Goal: Complete application form

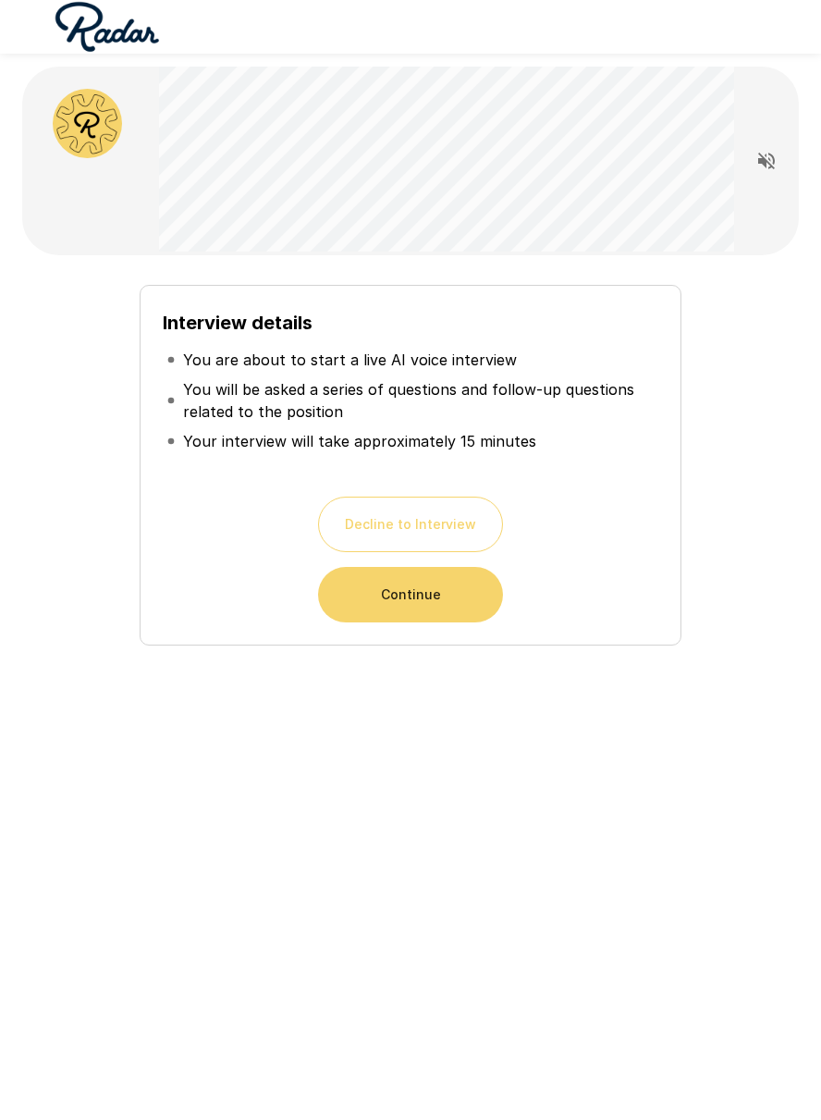
click at [418, 602] on button "Continue" at bounding box center [410, 594] width 185 height 55
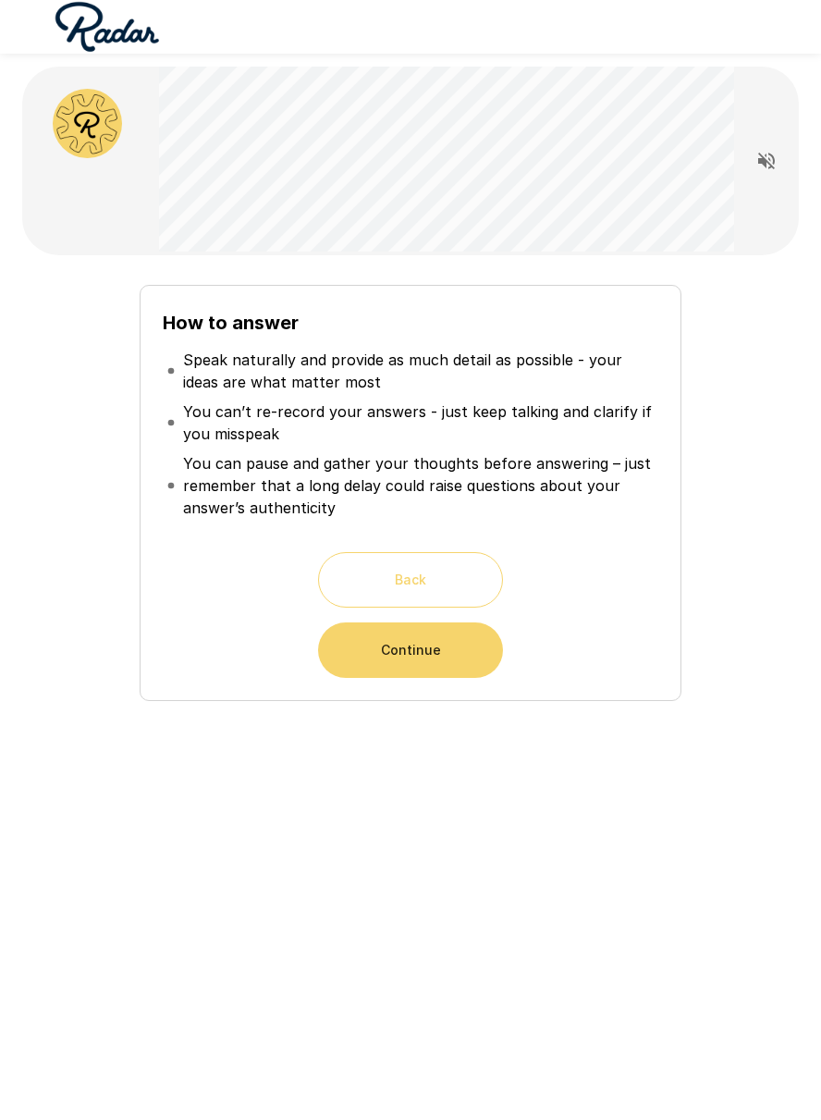
click at [433, 656] on button "Continue" at bounding box center [410, 649] width 185 height 55
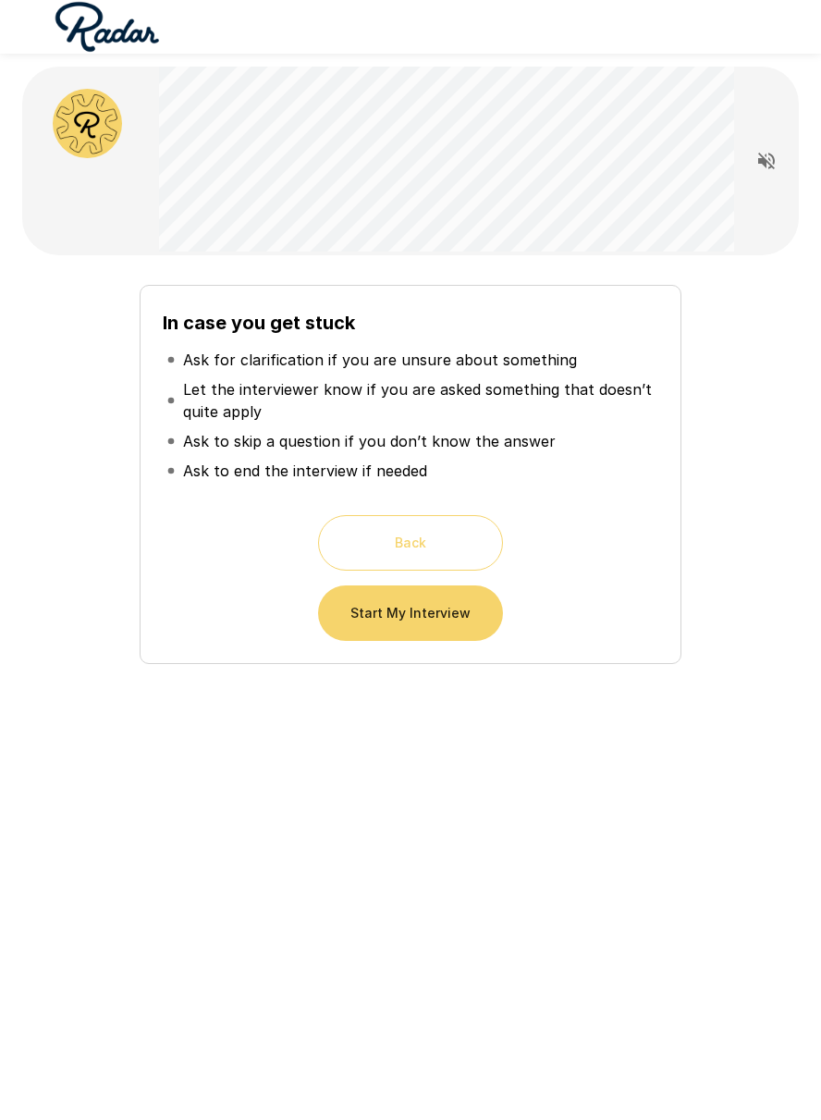
click at [425, 614] on button "Start My Interview" at bounding box center [410, 612] width 185 height 55
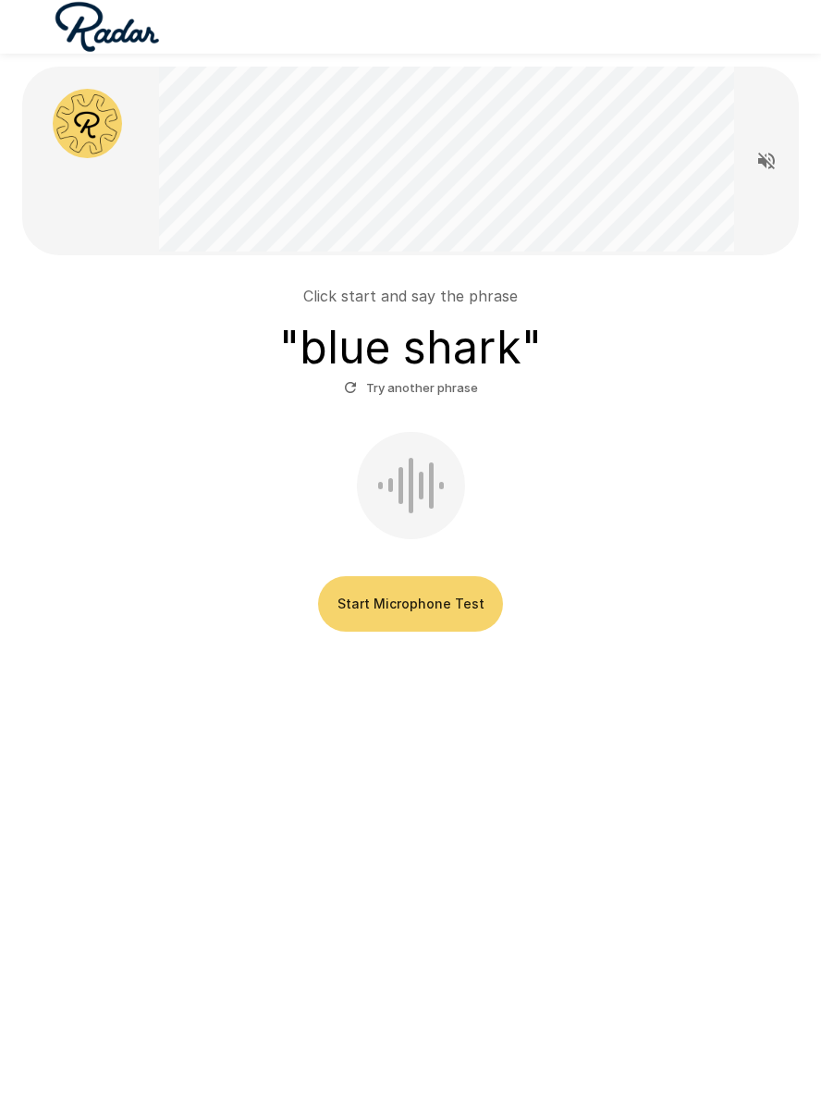
click at [431, 608] on button "Start Microphone Test" at bounding box center [410, 603] width 185 height 55
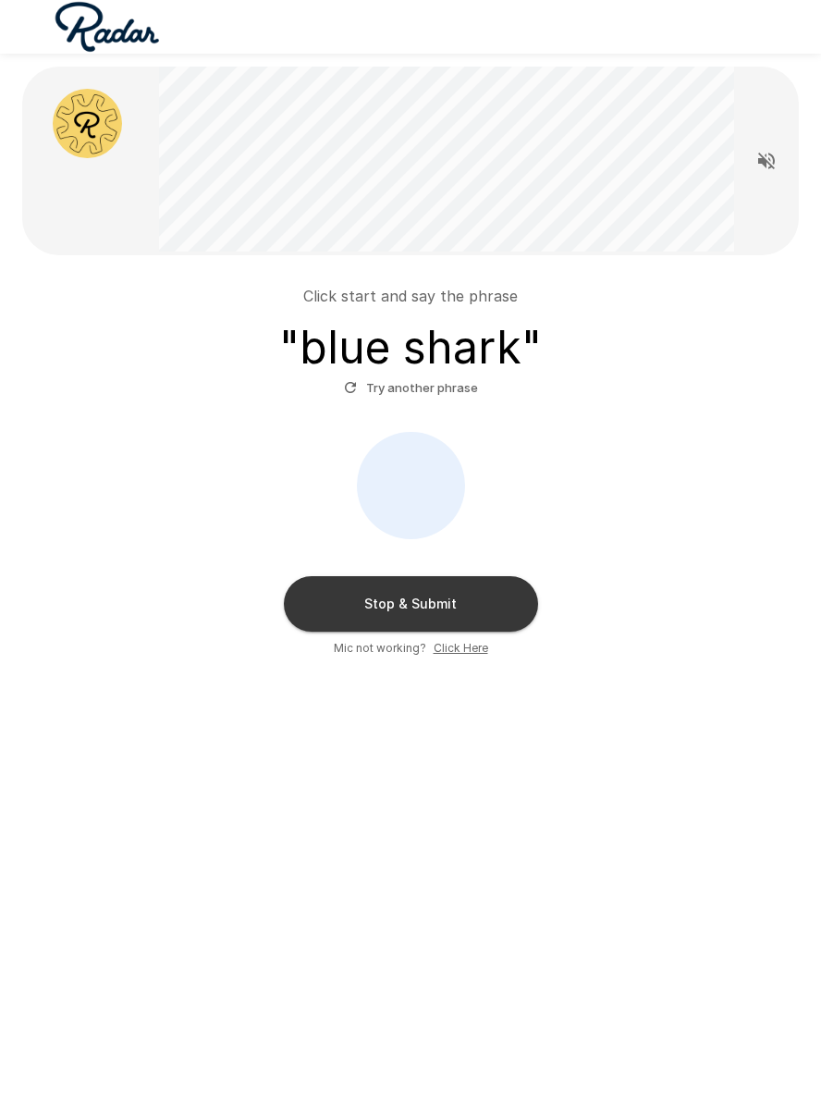
click at [456, 601] on button "Stop & Submit" at bounding box center [411, 603] width 254 height 55
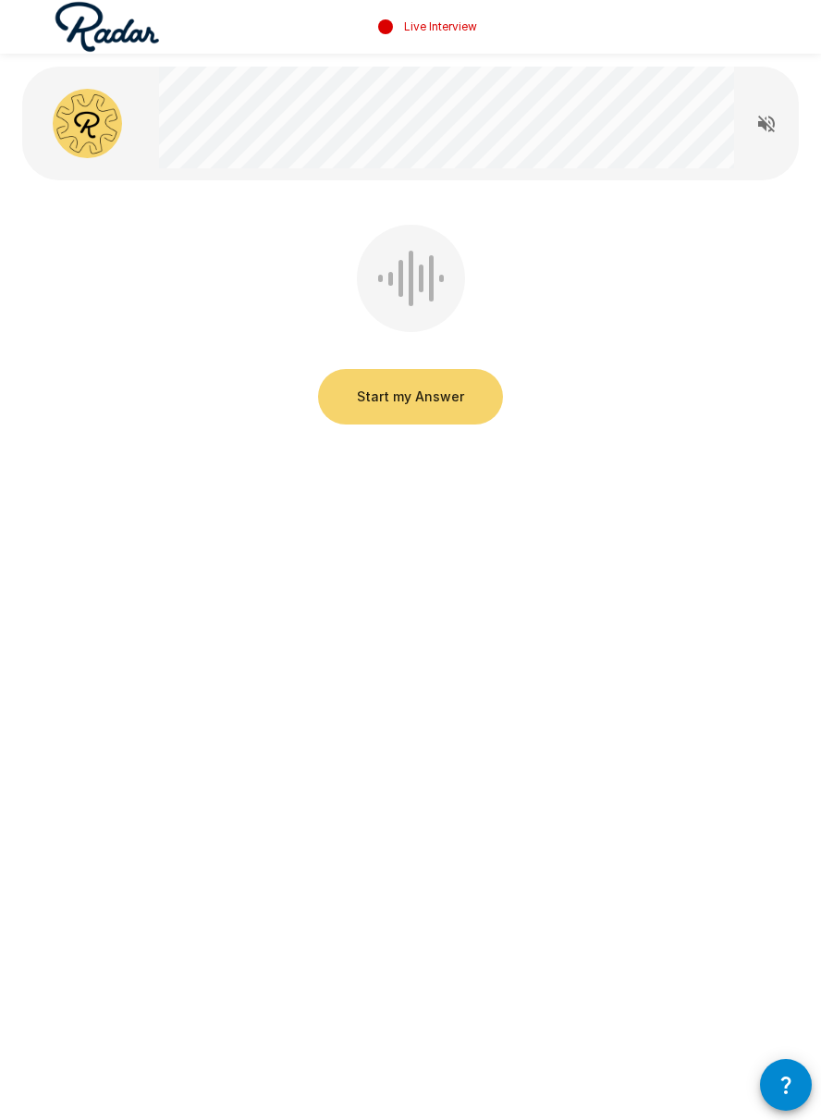
click at [449, 404] on button "Start my Answer" at bounding box center [410, 396] width 185 height 55
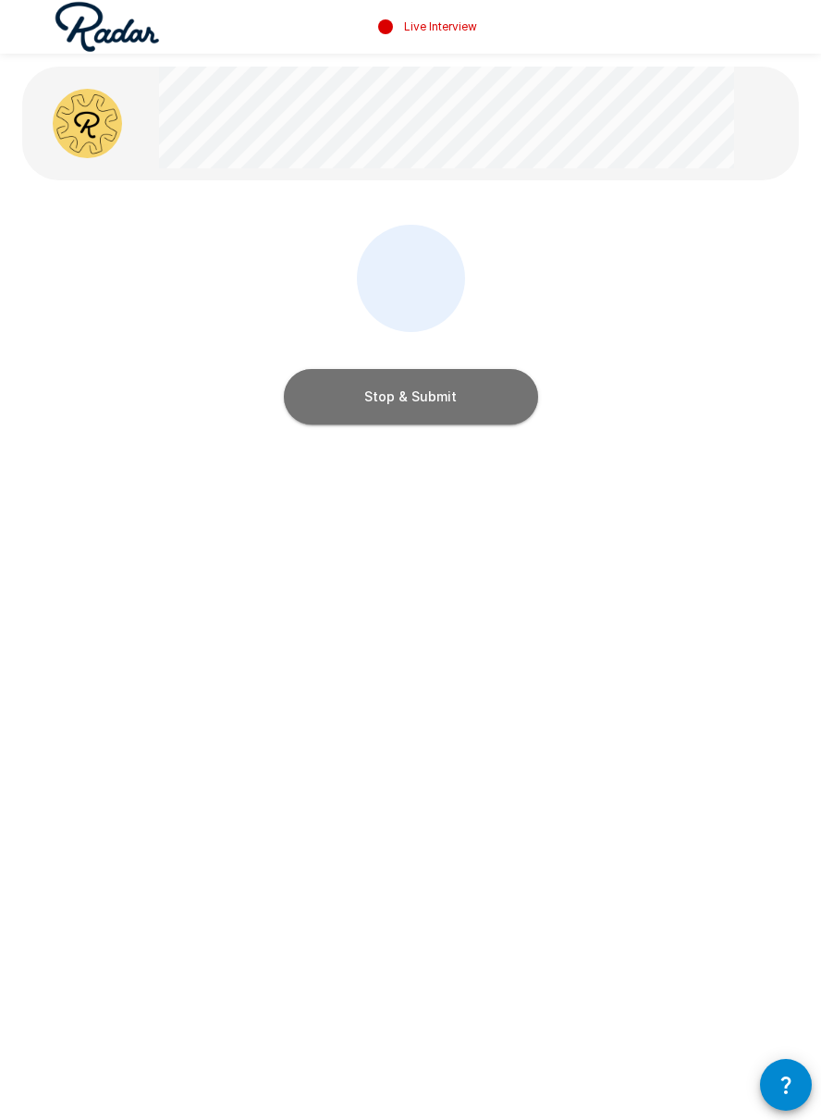
click at [498, 388] on button "Stop & Submit" at bounding box center [411, 396] width 254 height 55
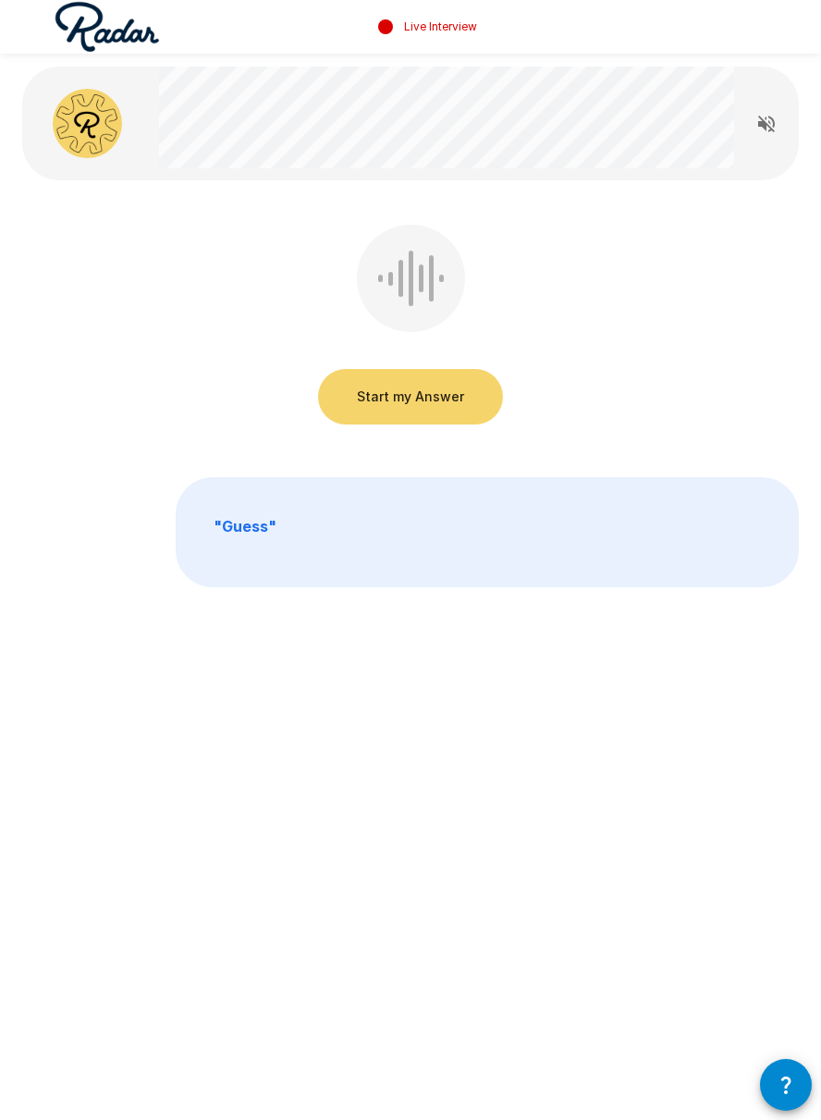
click at [769, 126] on icon "Read questions aloud" at bounding box center [766, 124] width 17 height 17
click at [774, 124] on icon "Stop reading questions aloud" at bounding box center [766, 124] width 17 height 17
click at [449, 397] on button "Start my Answer" at bounding box center [410, 396] width 185 height 55
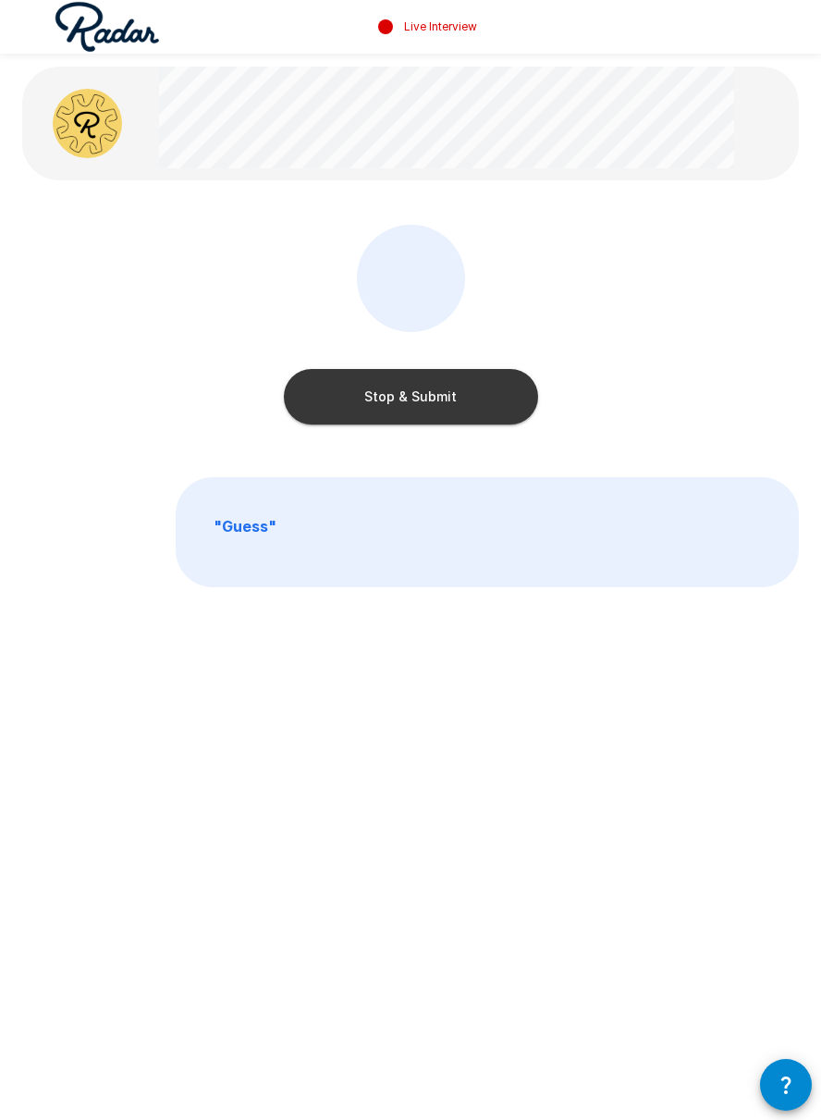
click at [369, 405] on button "Stop & Submit" at bounding box center [411, 396] width 254 height 55
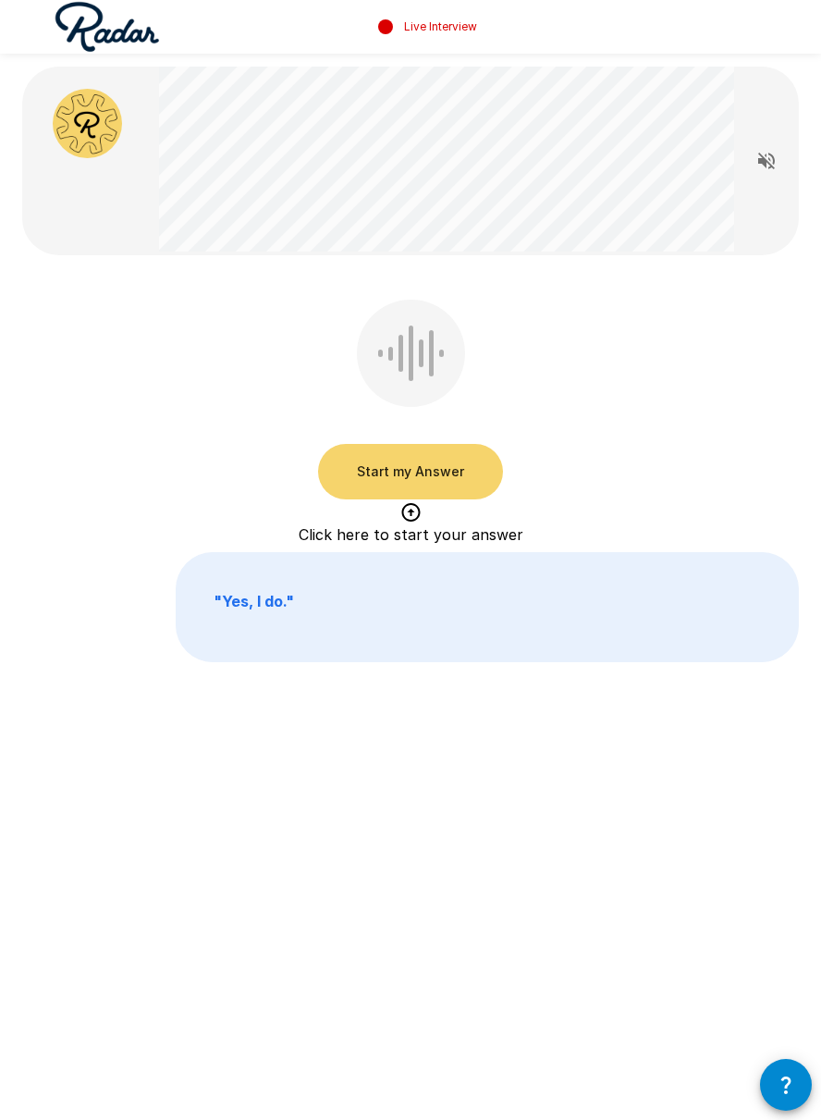
click at [436, 462] on button "Start my Answer" at bounding box center [410, 471] width 185 height 55
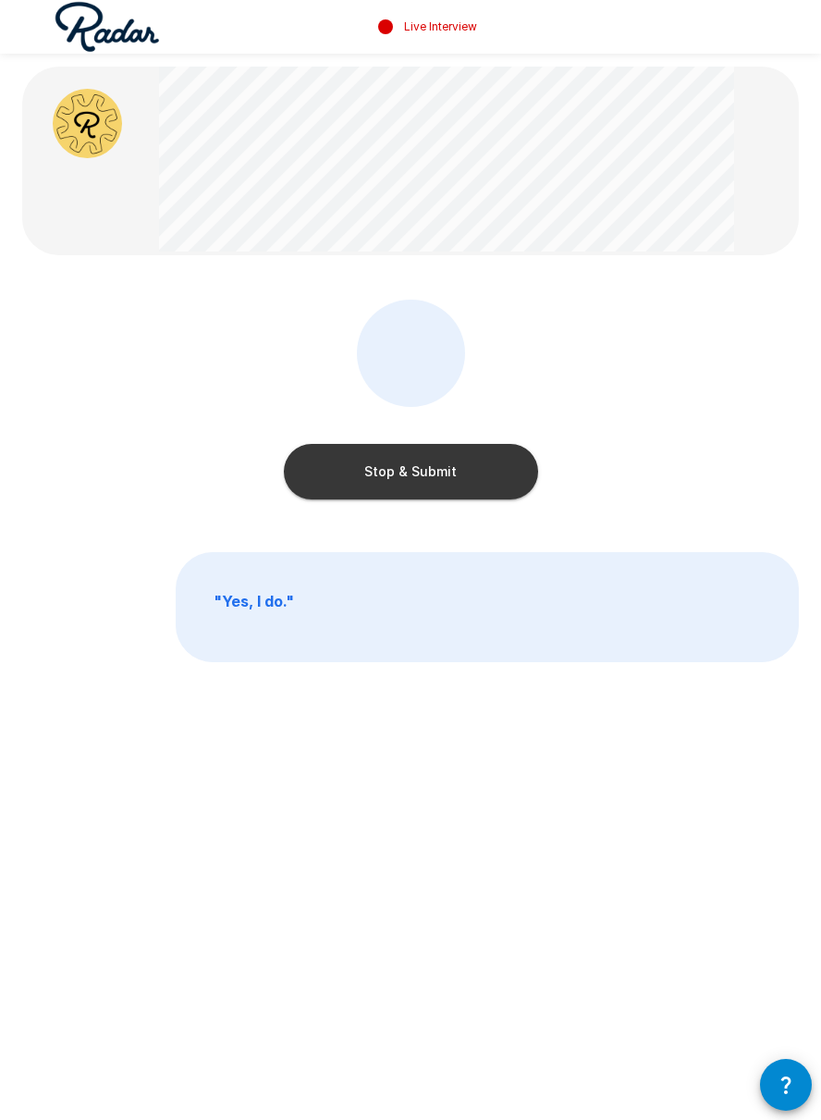
click at [498, 470] on button "Stop & Submit" at bounding box center [411, 471] width 254 height 55
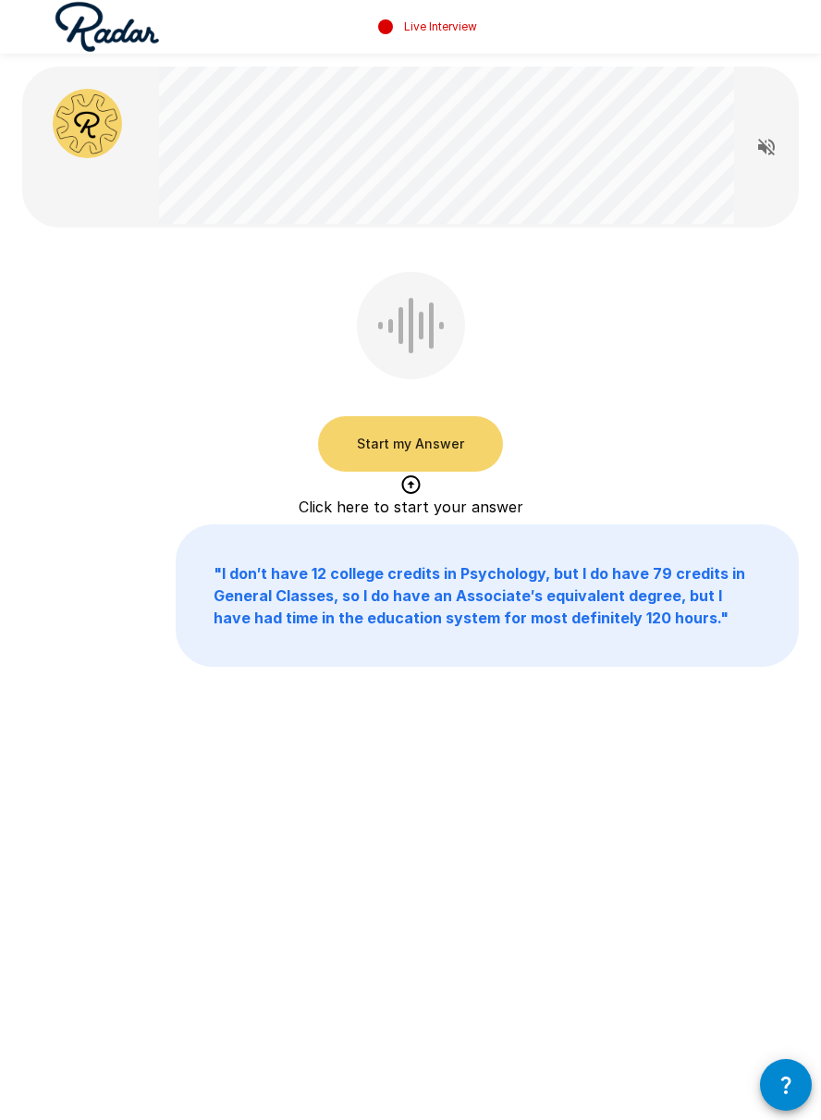
click at [449, 440] on button "Start my Answer" at bounding box center [410, 443] width 185 height 55
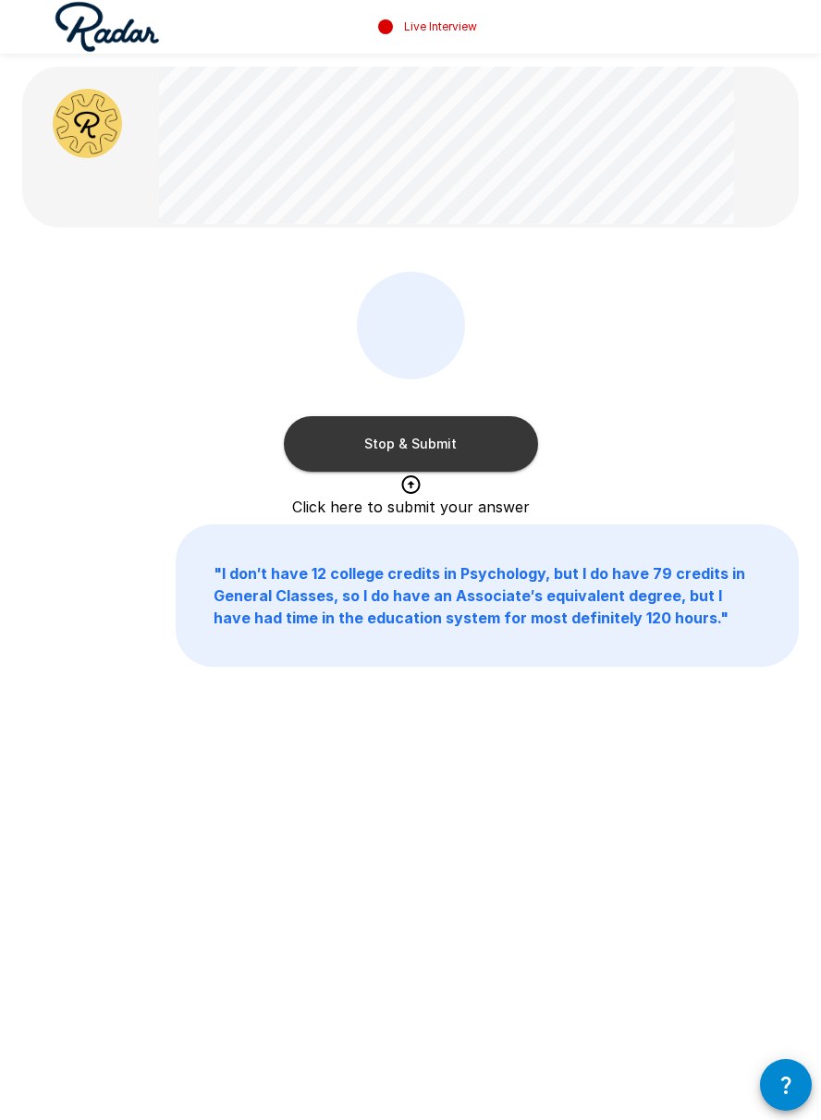
click at [494, 428] on button "Stop & Submit" at bounding box center [411, 443] width 254 height 55
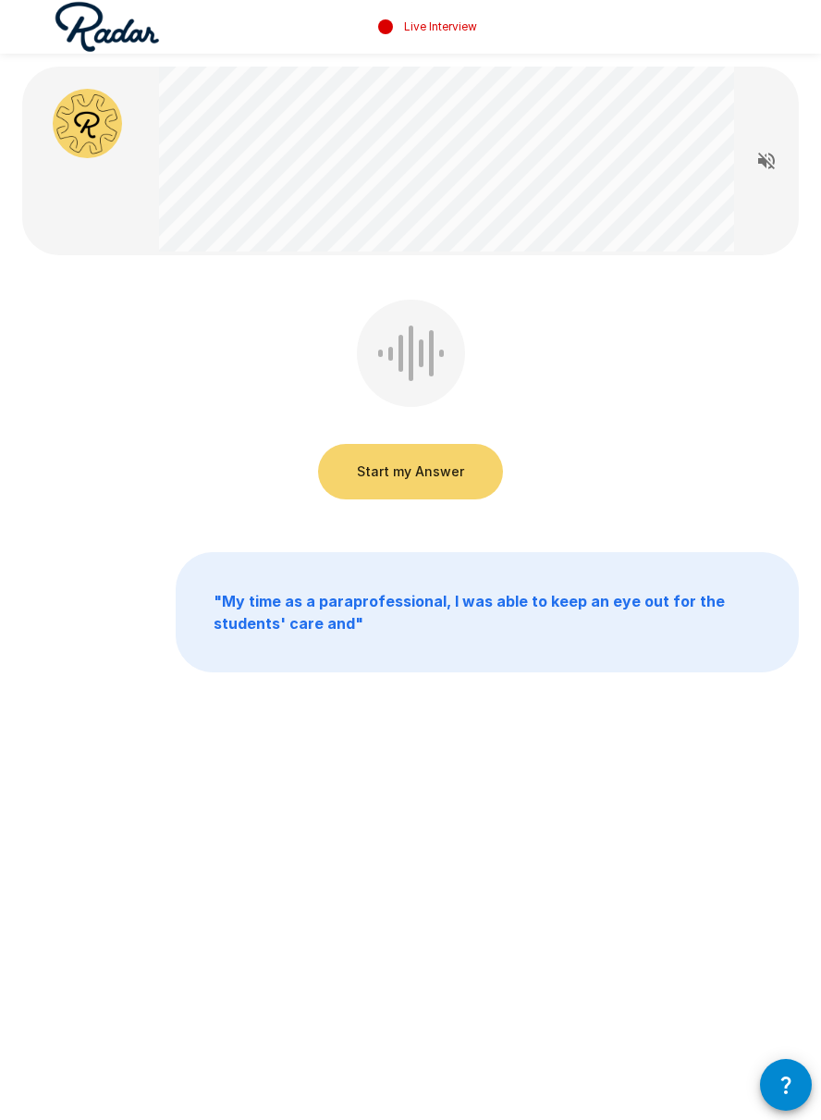
click at [451, 476] on button "Start my Answer" at bounding box center [410, 471] width 185 height 55
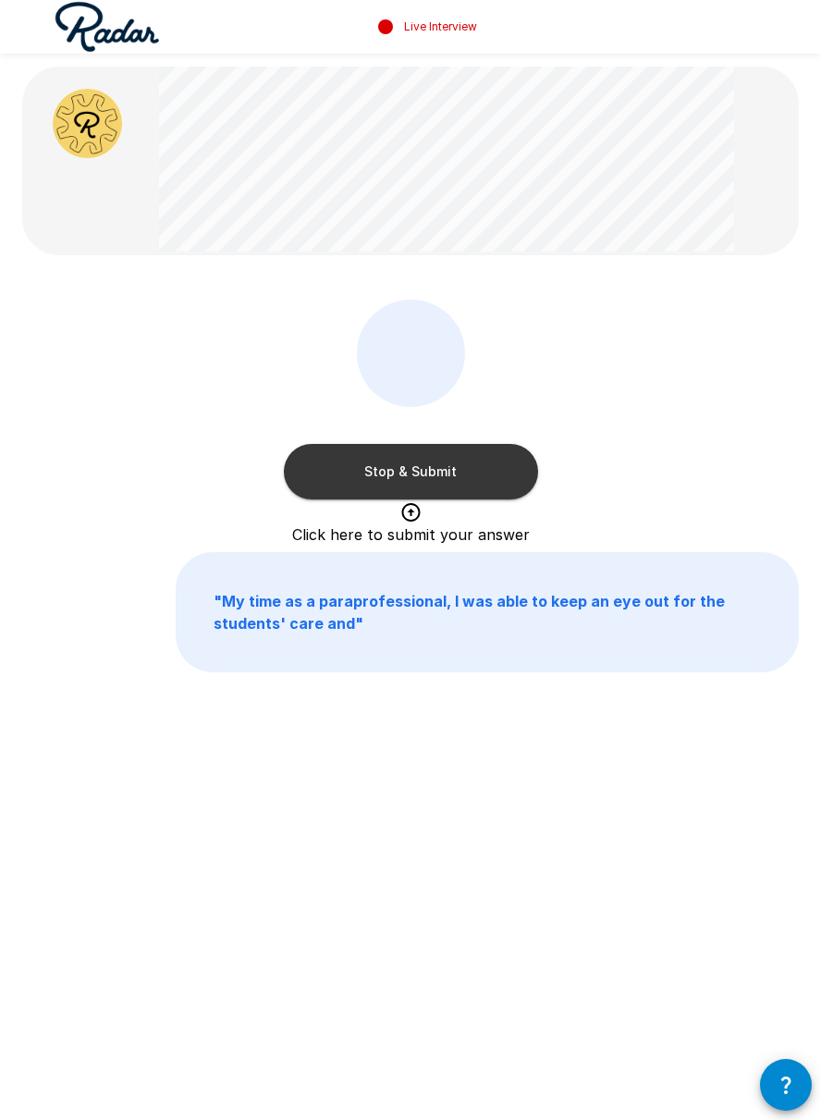
click at [493, 472] on button "Stop & Submit" at bounding box center [411, 471] width 254 height 55
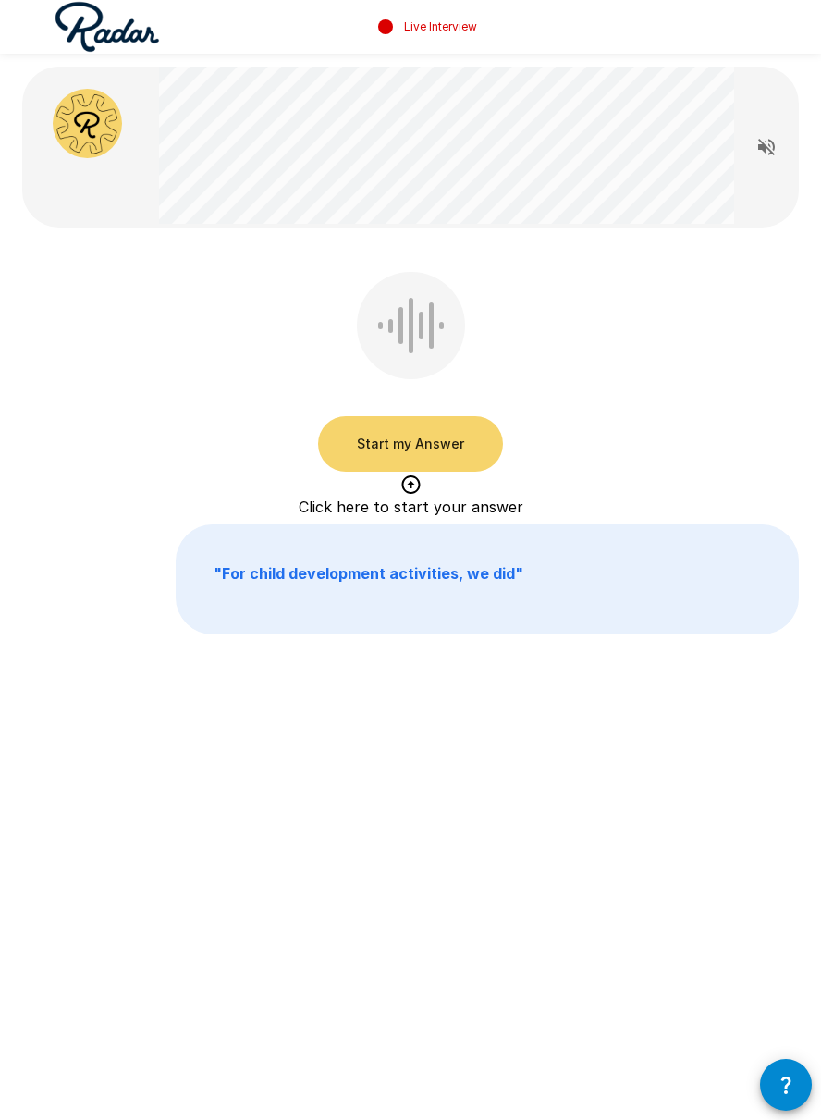
click at [788, 1105] on button "button" at bounding box center [786, 1085] width 52 height 52
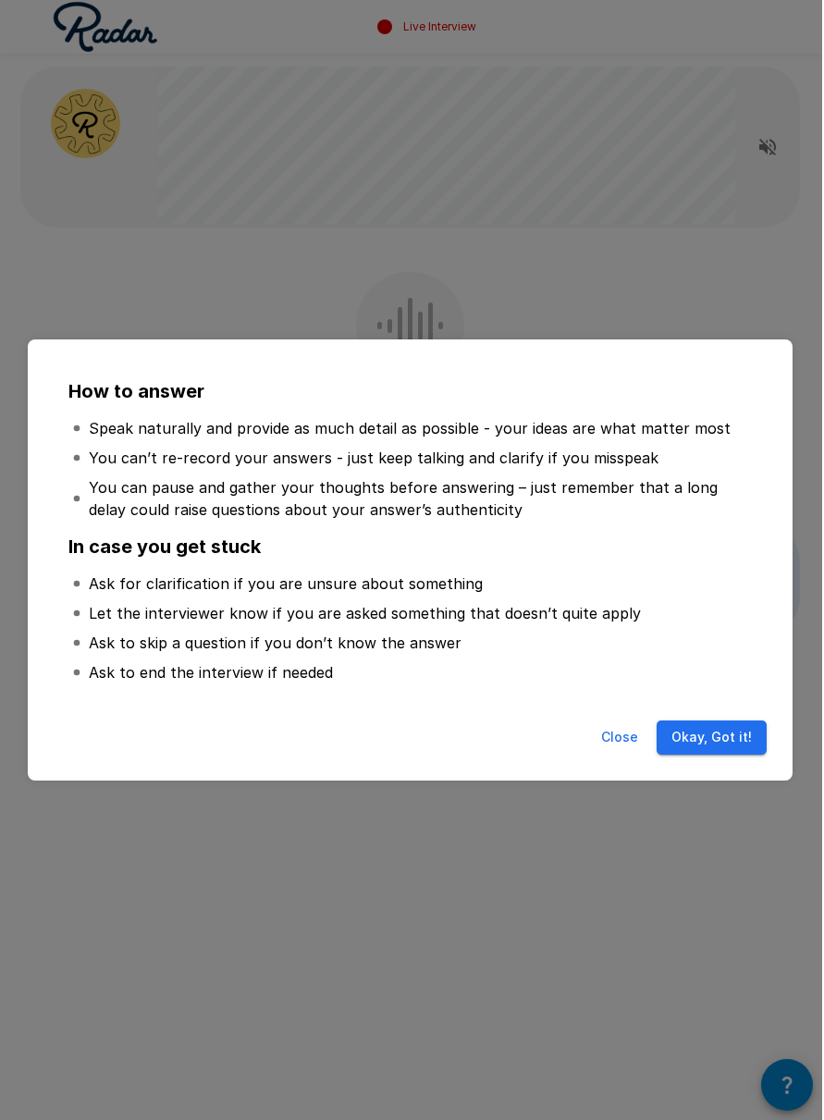
click at [734, 728] on button "Okay, Got it!" at bounding box center [713, 737] width 110 height 34
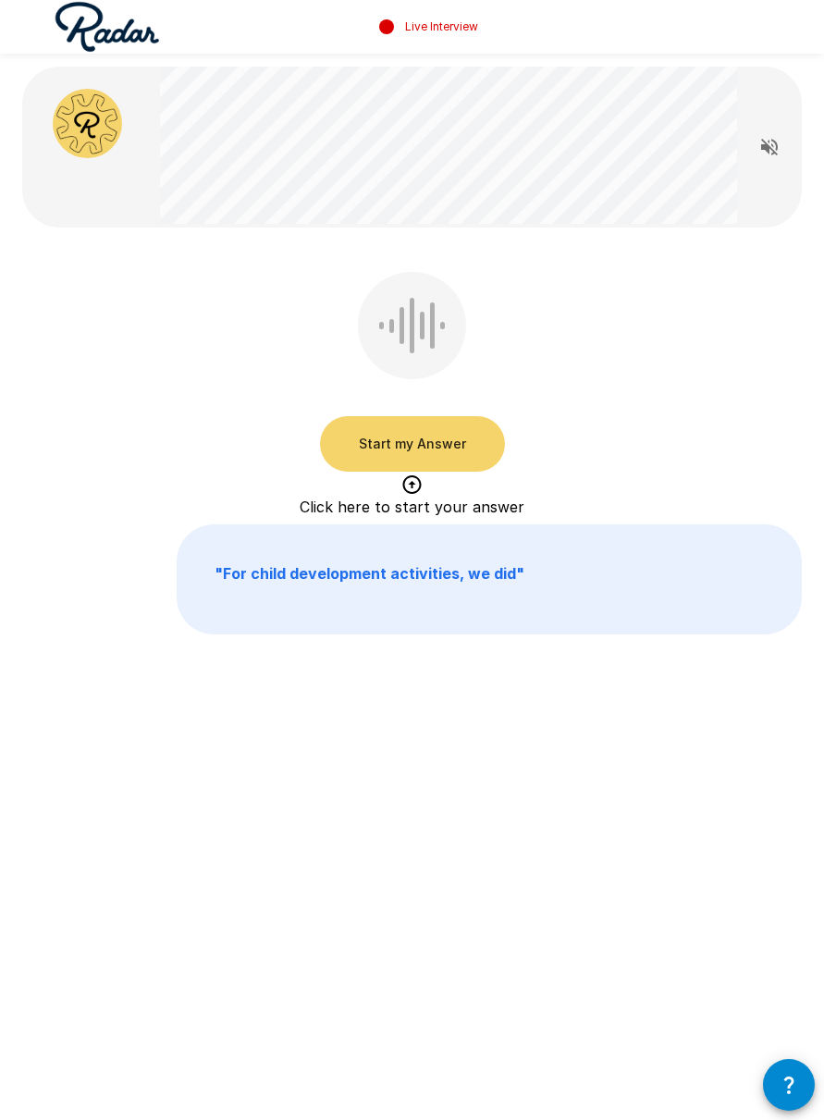
click at [427, 333] on div at bounding box center [412, 325] width 108 height 107
click at [675, 565] on p "" For child development activities, we did "" at bounding box center [489, 579] width 623 height 108
click at [436, 444] on button "Start my Answer" at bounding box center [412, 443] width 185 height 55
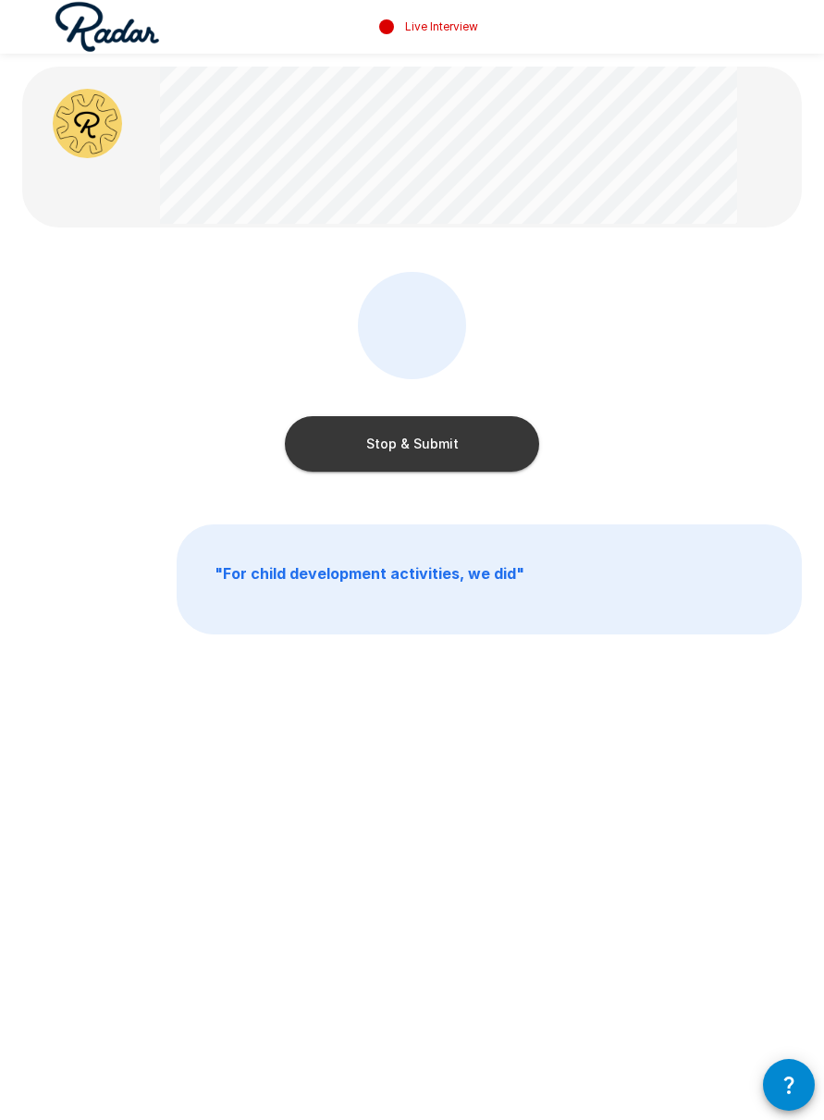
click at [461, 441] on button "Stop & Submit" at bounding box center [412, 443] width 254 height 55
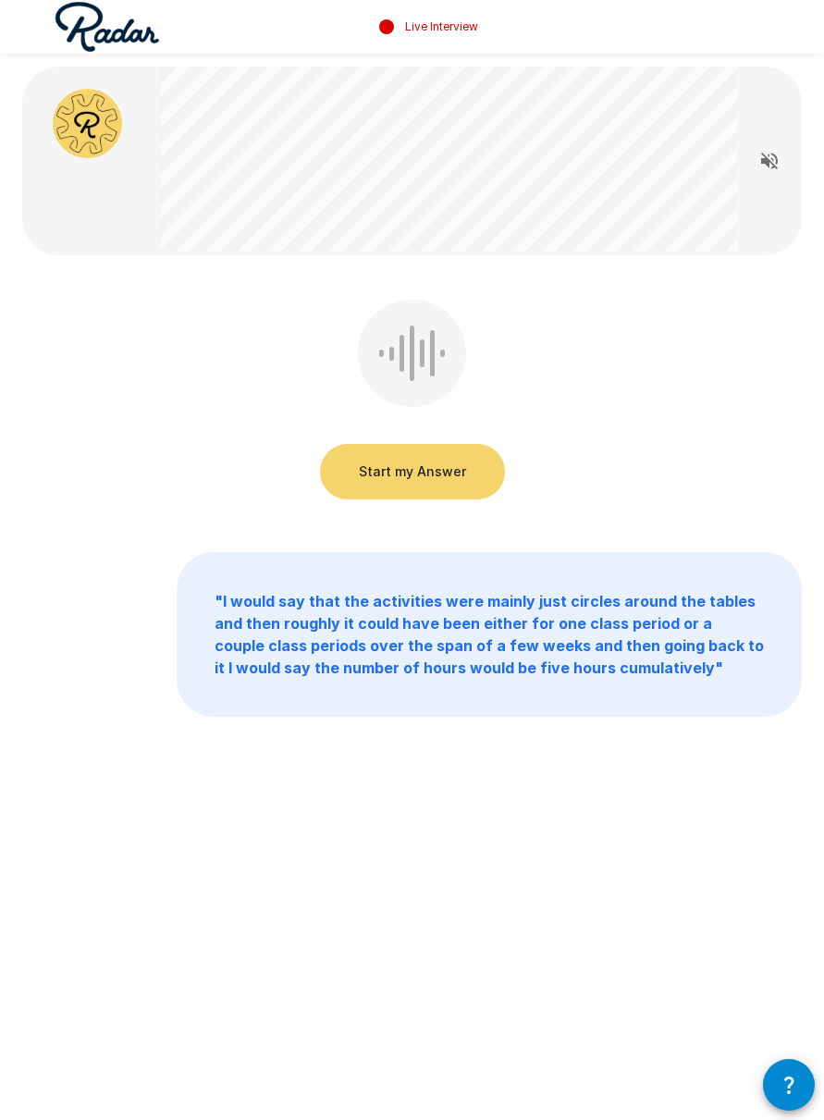
click at [420, 465] on button "Start my Answer" at bounding box center [412, 471] width 185 height 55
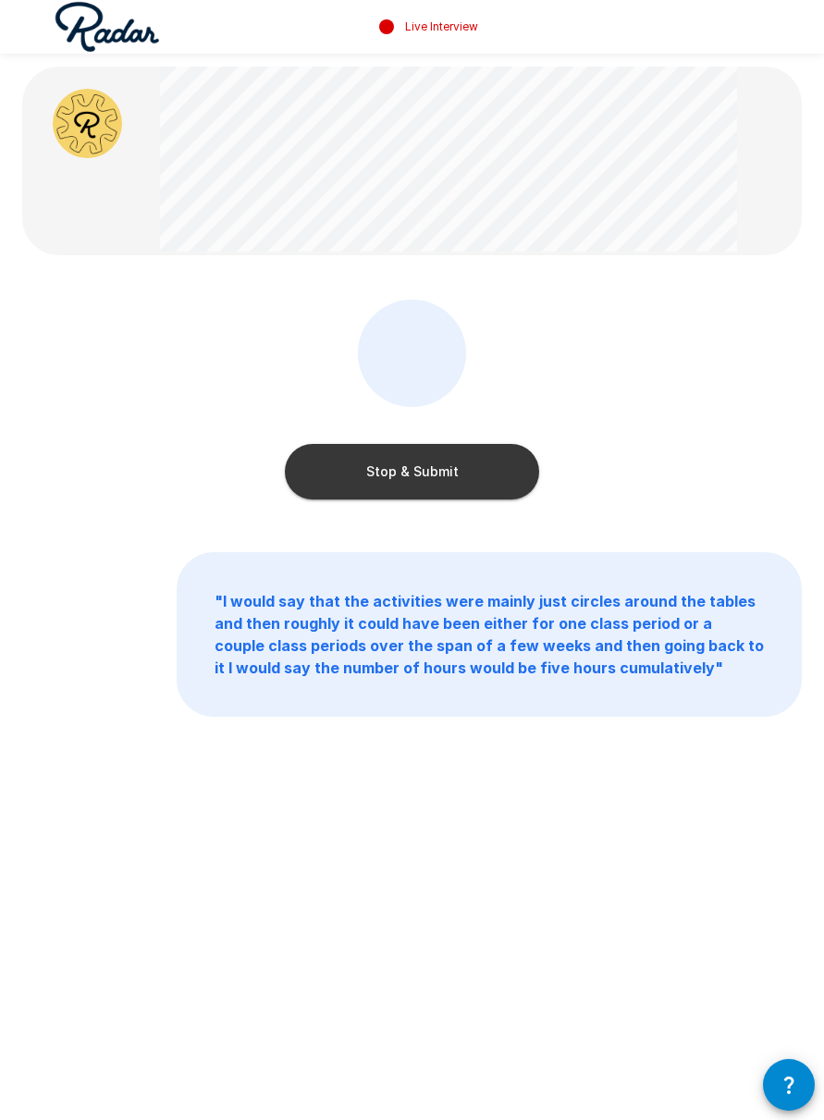
click at [405, 477] on button "Stop & Submit" at bounding box center [412, 471] width 254 height 55
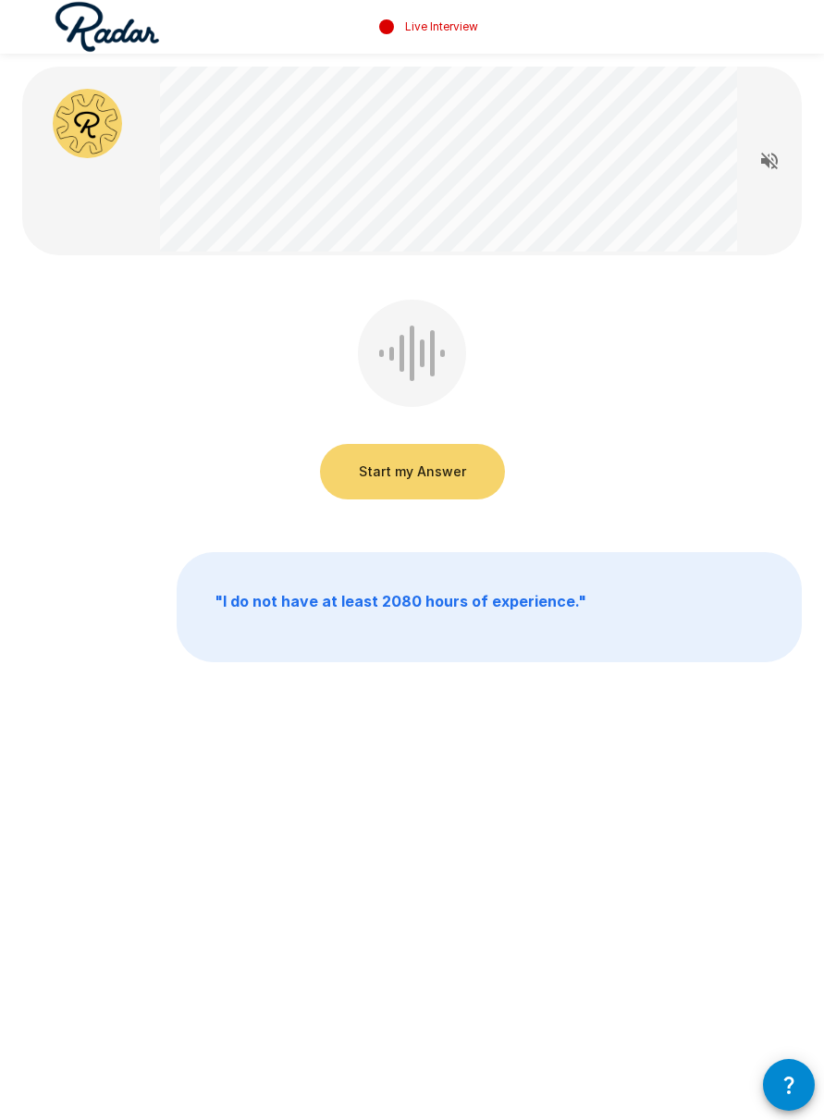
click at [430, 476] on button "Start my Answer" at bounding box center [412, 471] width 185 height 55
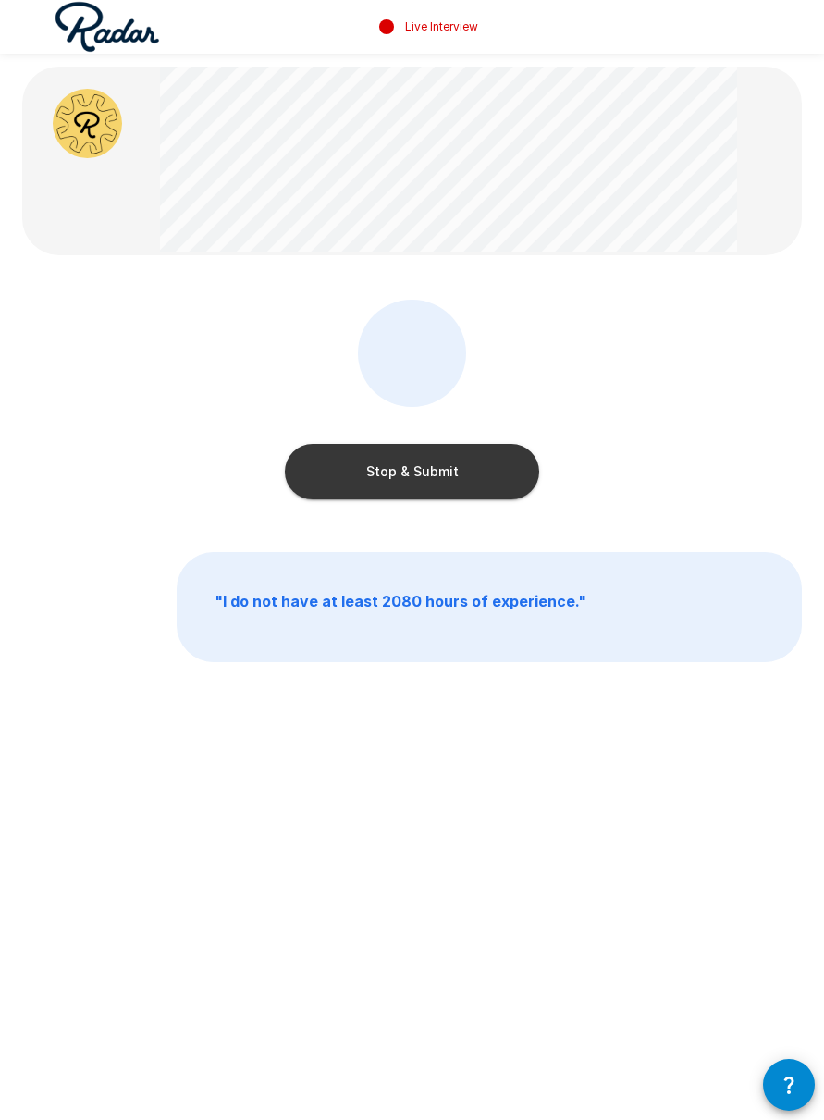
click at [436, 481] on button "Stop & Submit" at bounding box center [412, 471] width 254 height 55
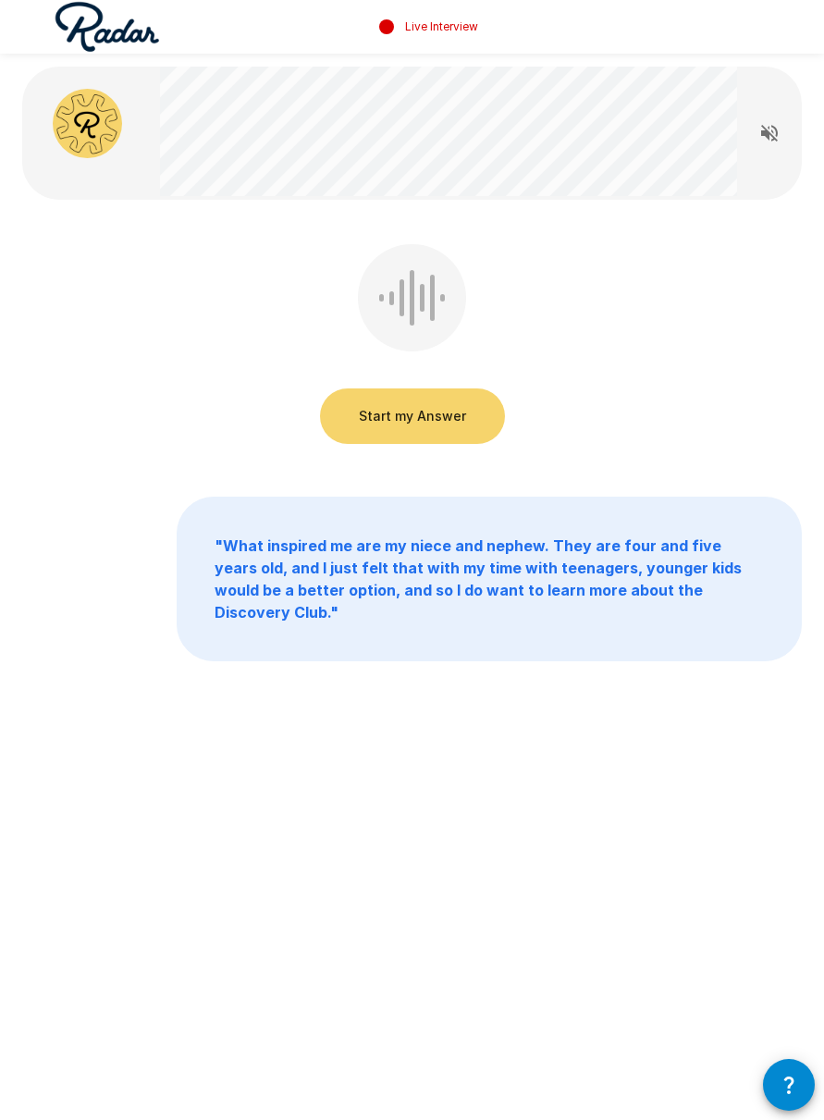
click at [418, 423] on button "Start my Answer" at bounding box center [412, 415] width 185 height 55
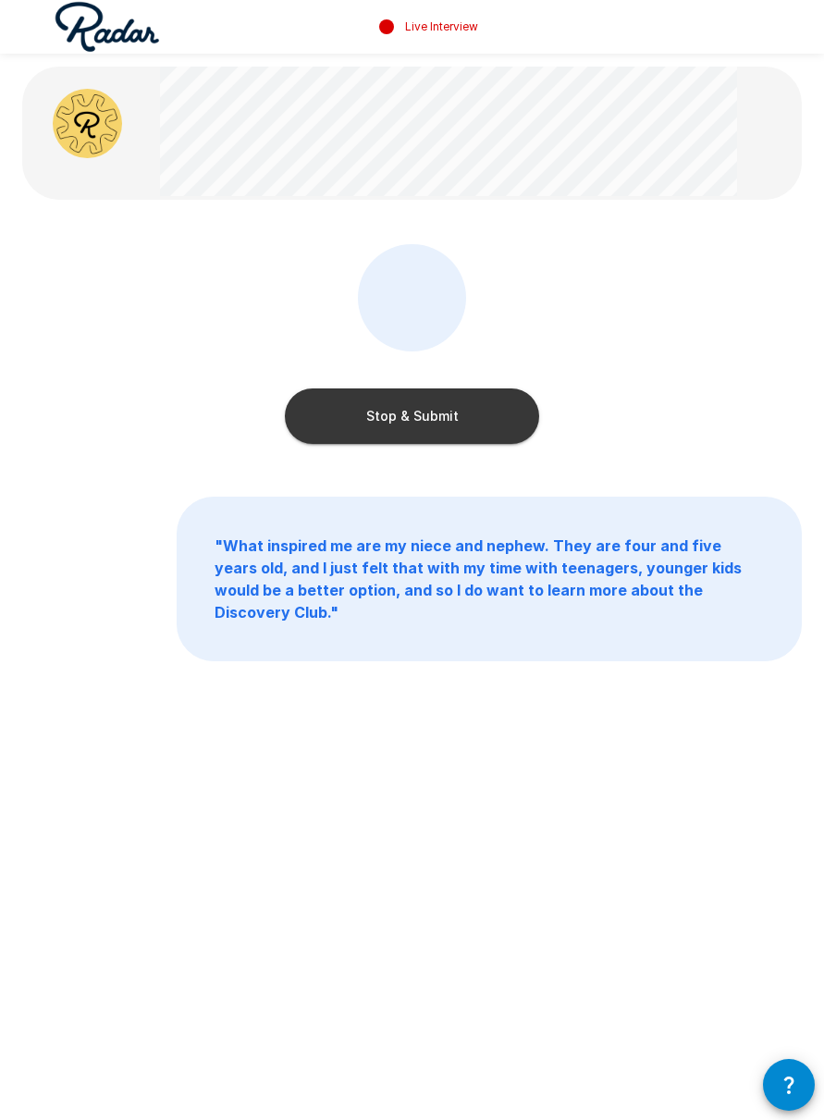
click at [516, 437] on button "Stop & Submit" at bounding box center [412, 415] width 254 height 55
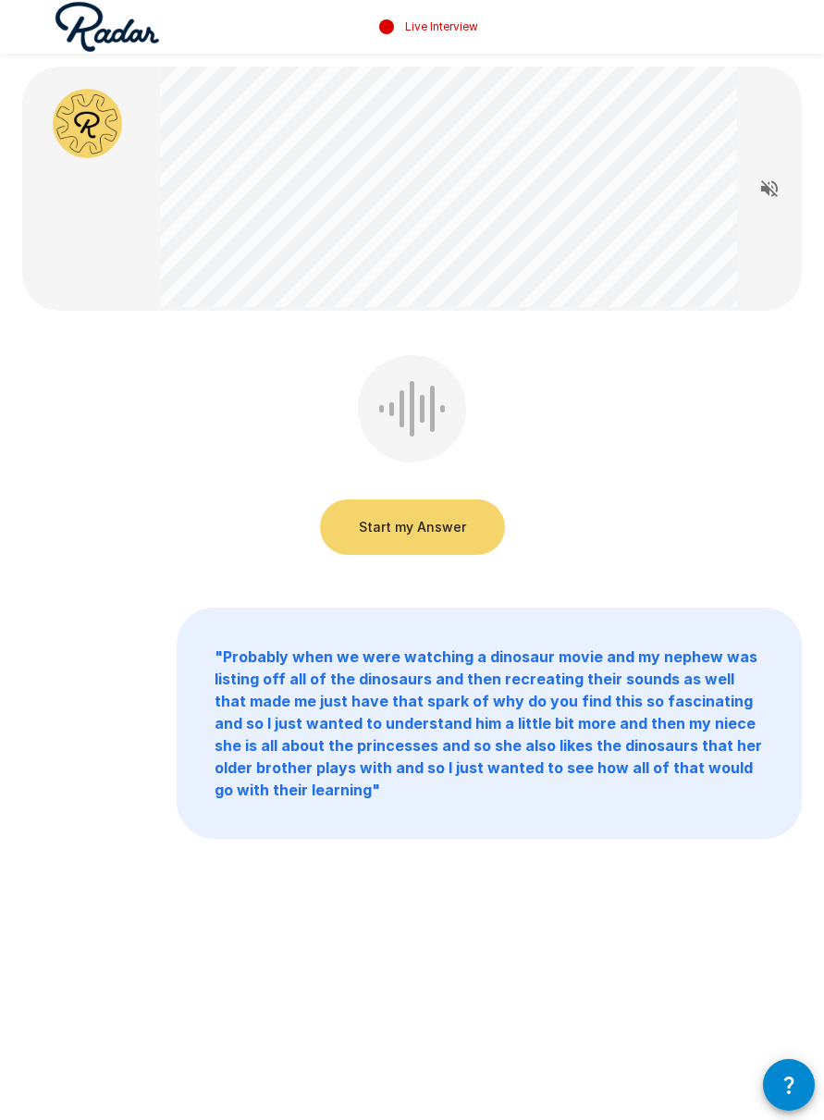
click at [441, 521] on button "Start my Answer" at bounding box center [412, 526] width 185 height 55
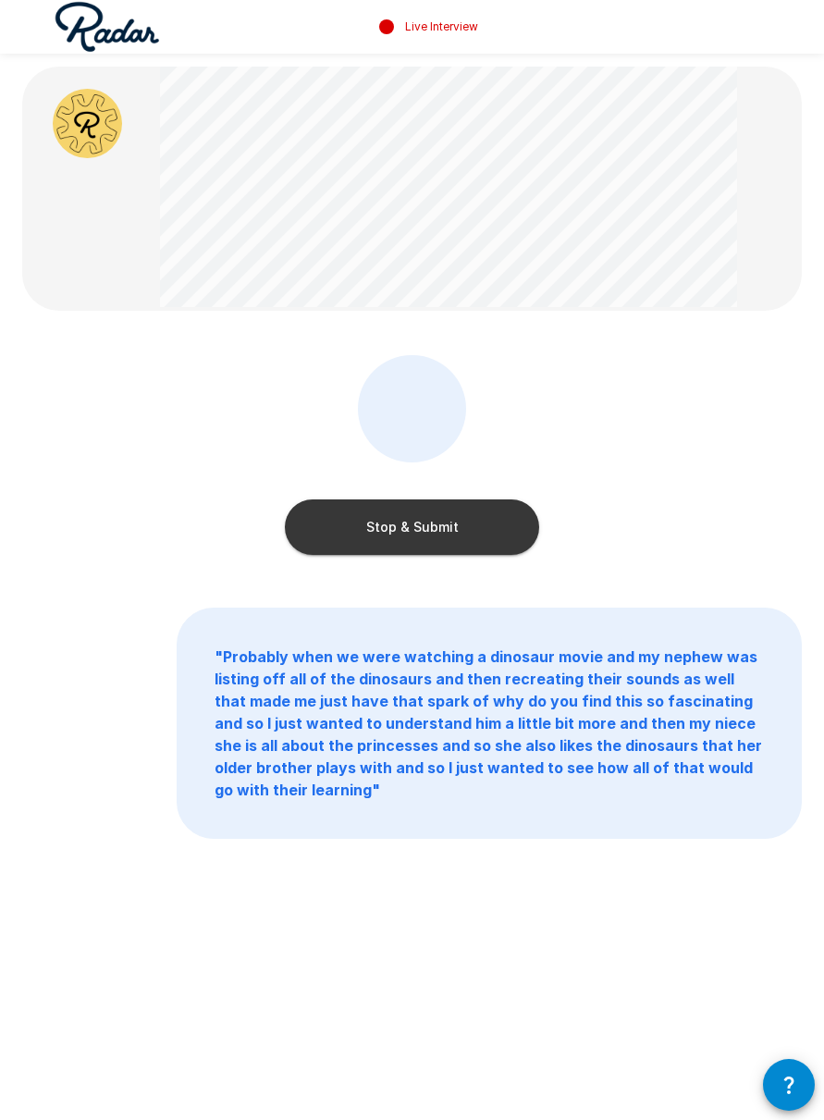
click at [402, 527] on button "Stop & Submit" at bounding box center [412, 526] width 254 height 55
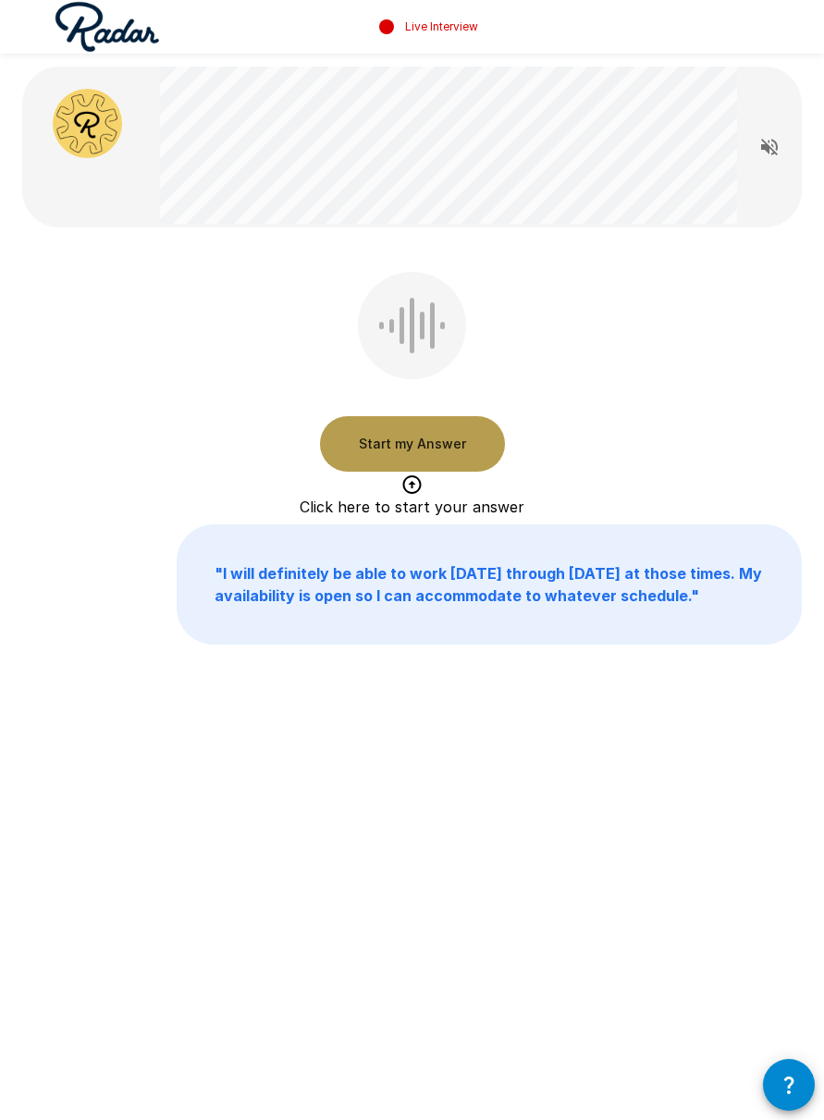
click at [394, 438] on button "Start my Answer" at bounding box center [412, 443] width 185 height 55
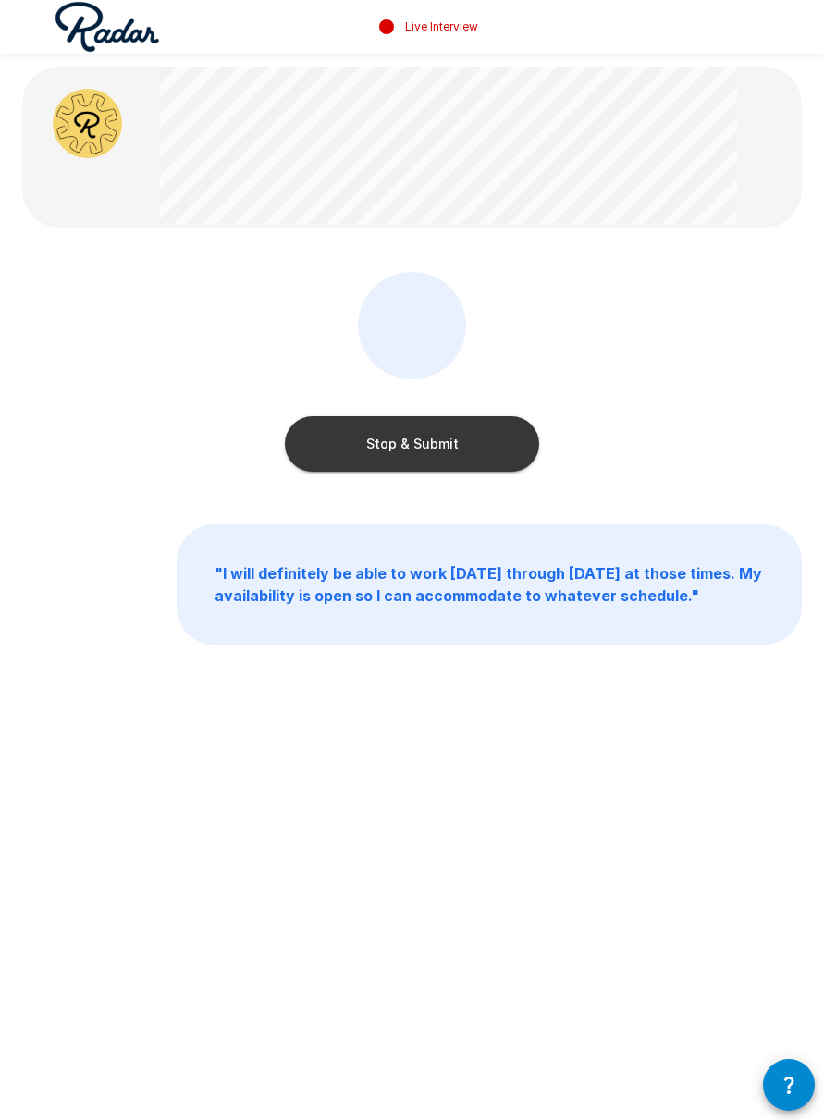
click at [362, 445] on button "Stop & Submit" at bounding box center [412, 443] width 254 height 55
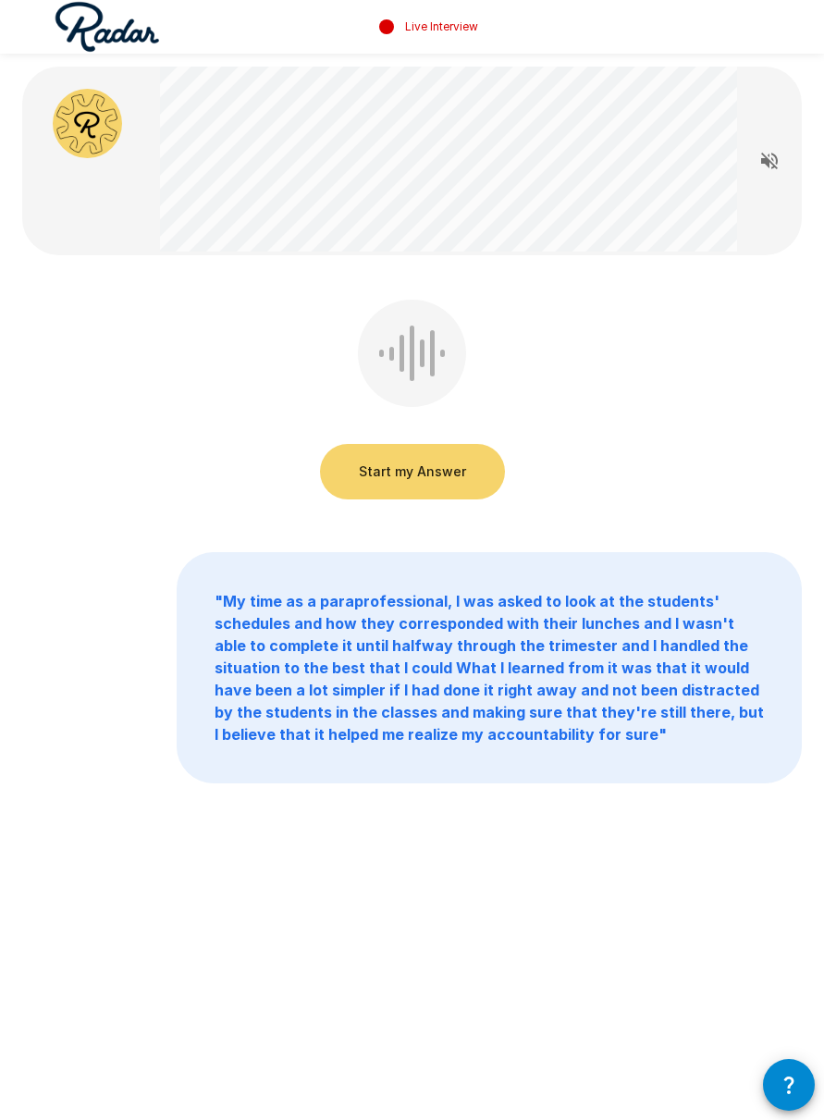
click at [418, 474] on button "Start my Answer" at bounding box center [412, 471] width 185 height 55
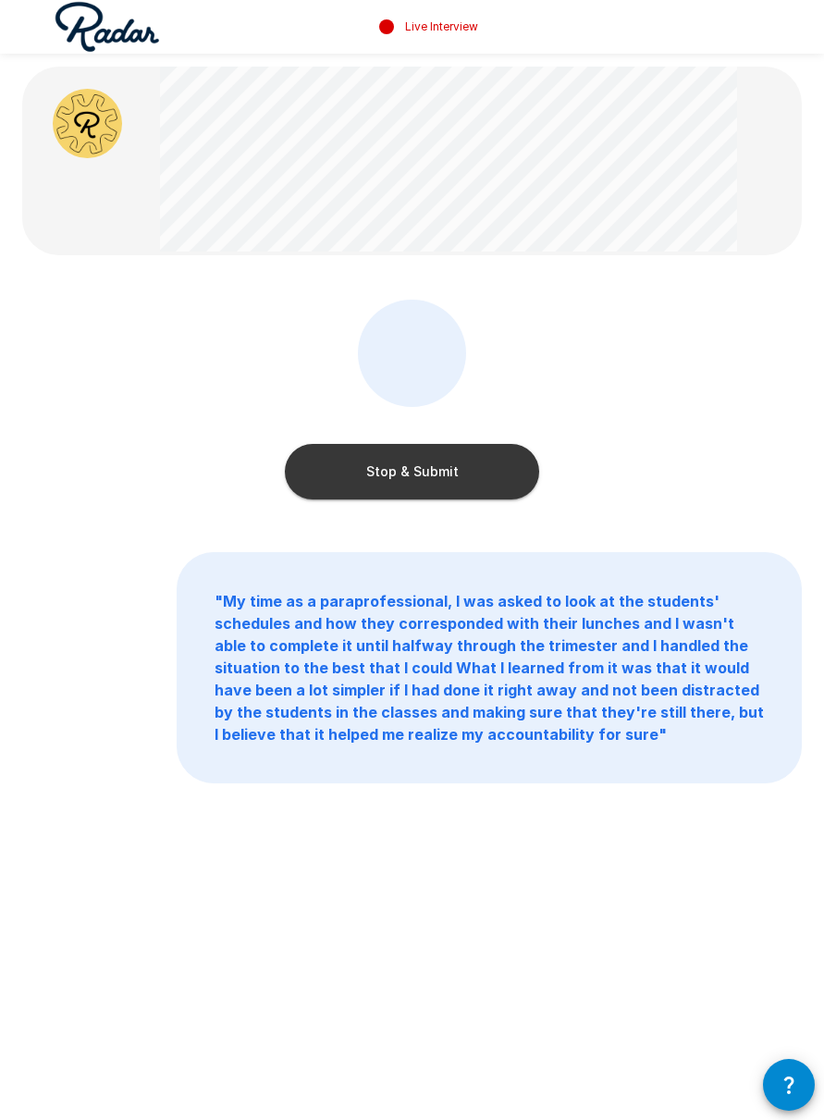
click at [371, 461] on button "Stop & Submit" at bounding box center [412, 471] width 254 height 55
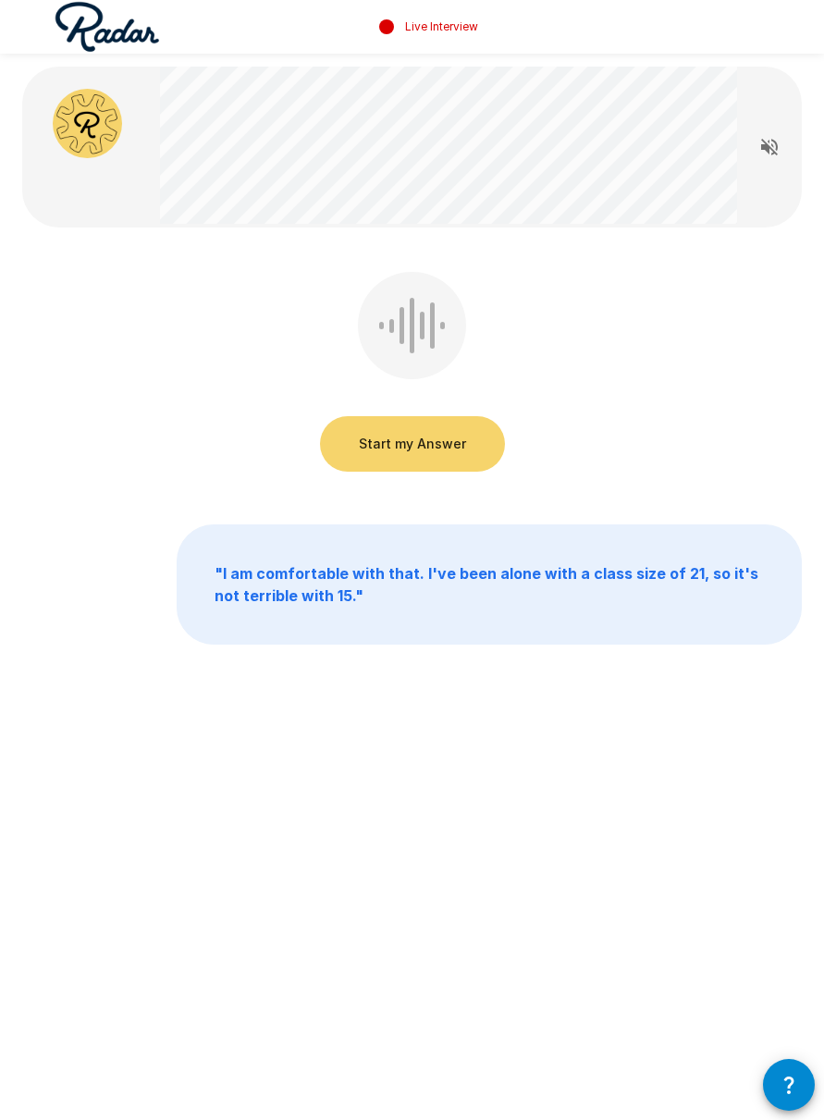
click at [381, 446] on button "Start my Answer" at bounding box center [412, 443] width 185 height 55
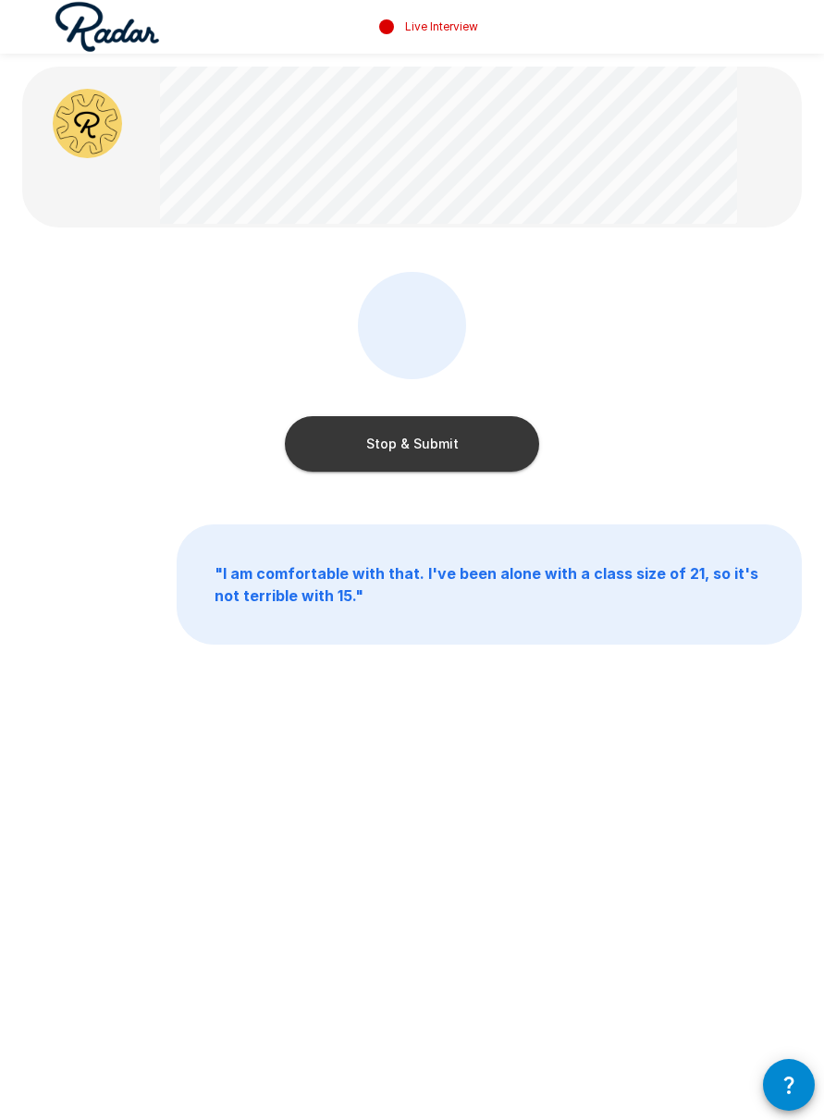
click at [409, 432] on button "Stop & Submit" at bounding box center [412, 443] width 254 height 55
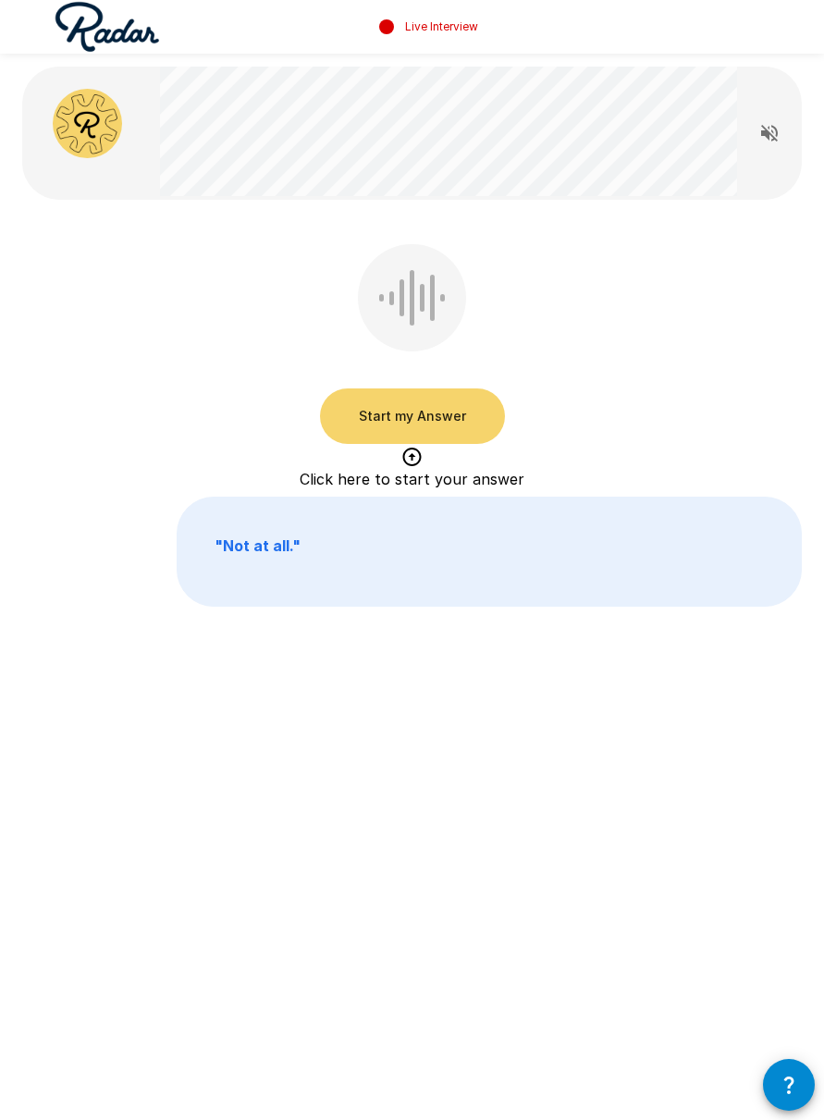
click at [379, 408] on button "Start my Answer" at bounding box center [412, 415] width 185 height 55
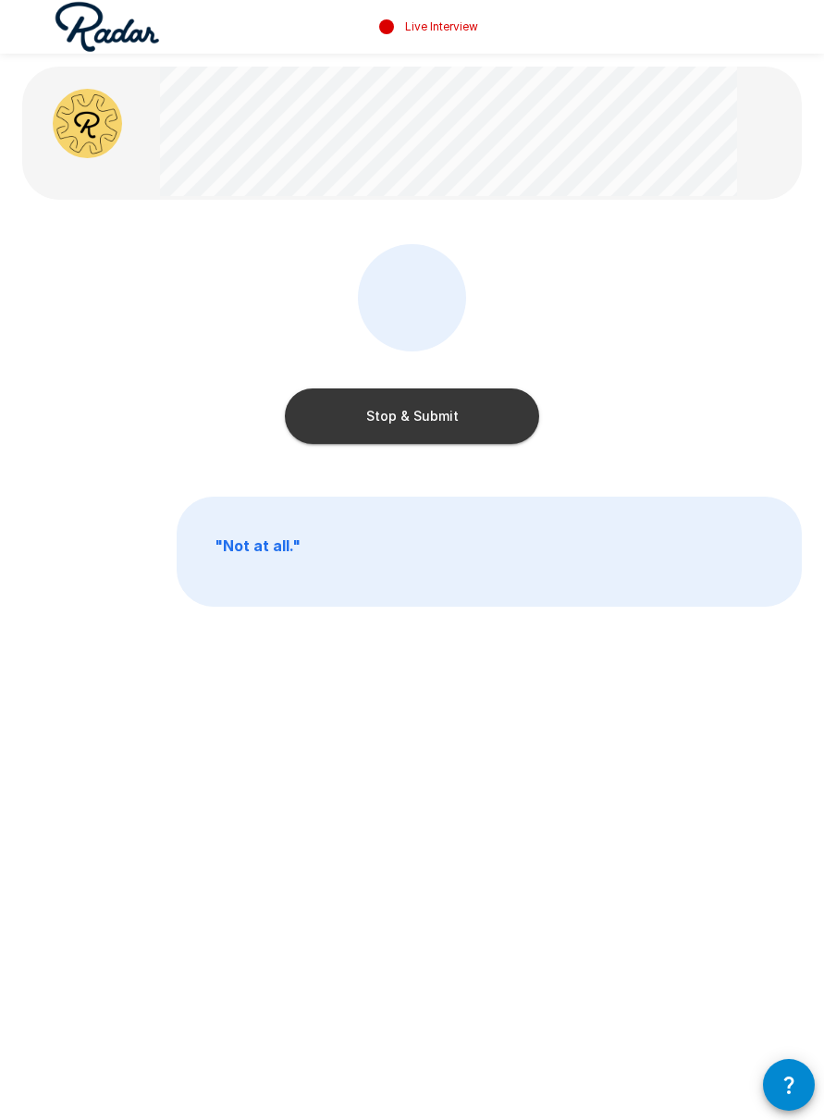
click at [378, 416] on button "Stop & Submit" at bounding box center [412, 415] width 254 height 55
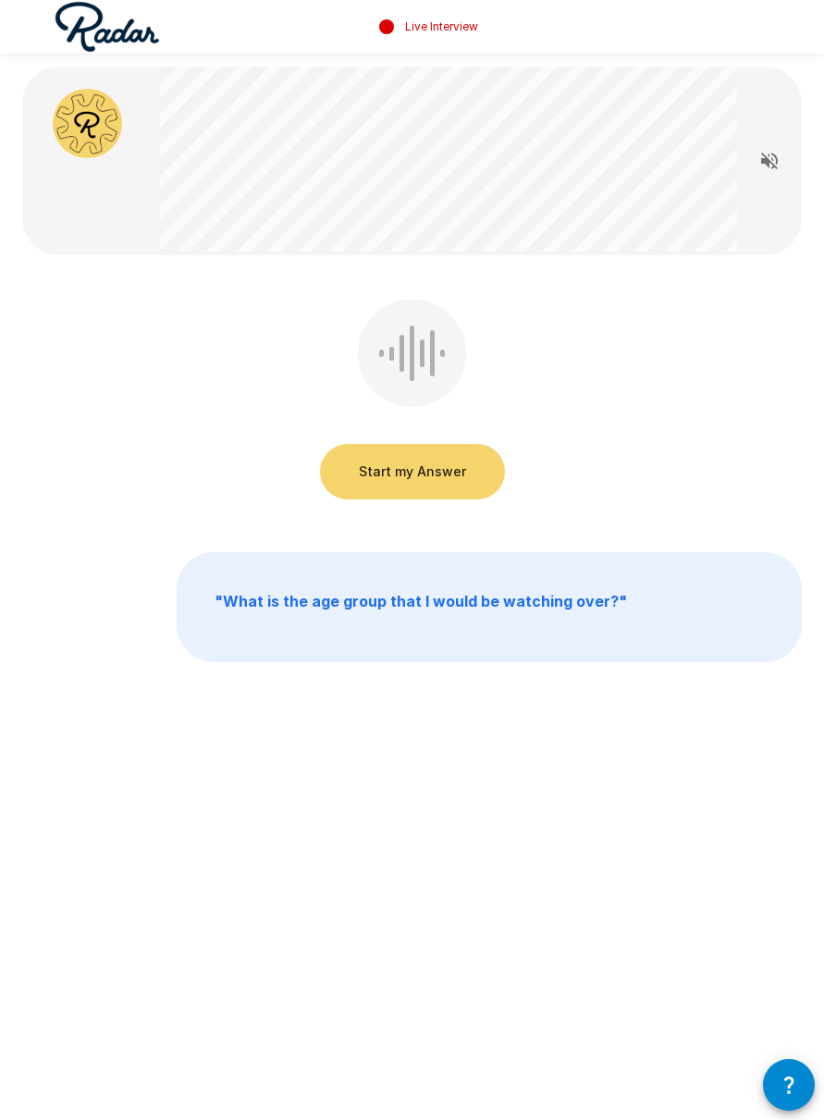
click at [391, 474] on button "Start my Answer" at bounding box center [412, 471] width 185 height 55
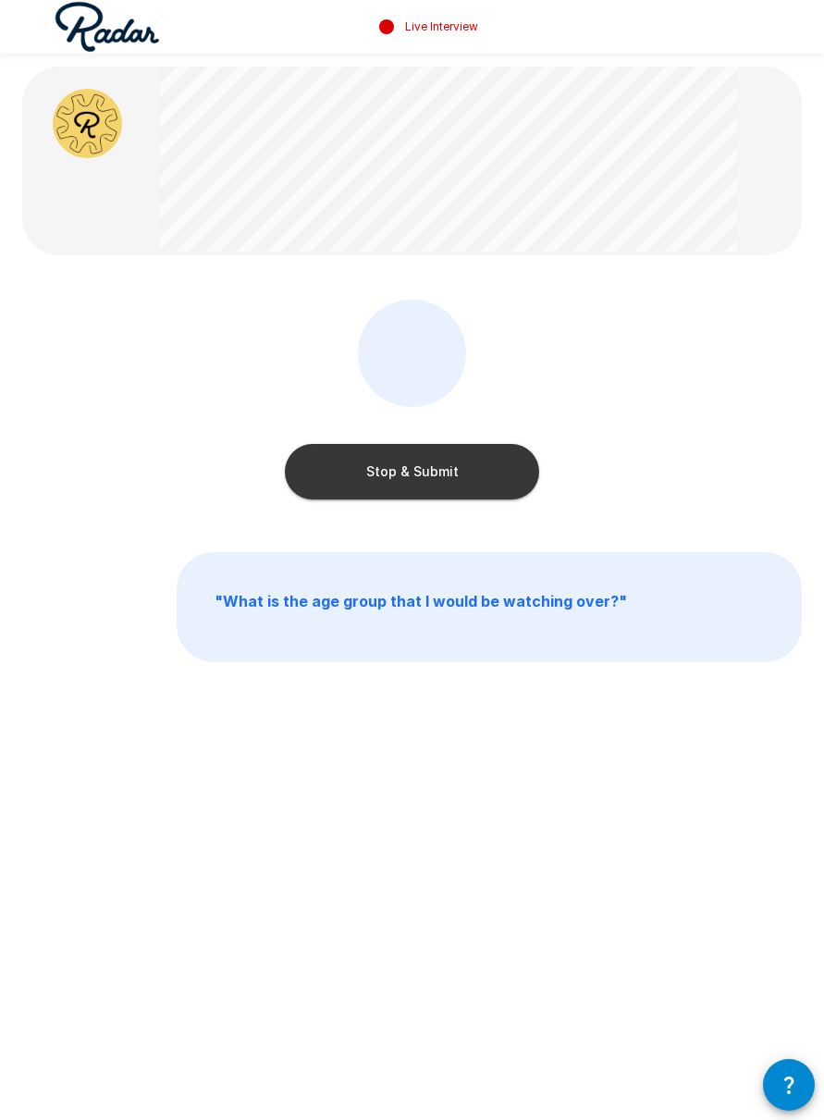
click at [386, 464] on button "Stop & Submit" at bounding box center [412, 471] width 254 height 55
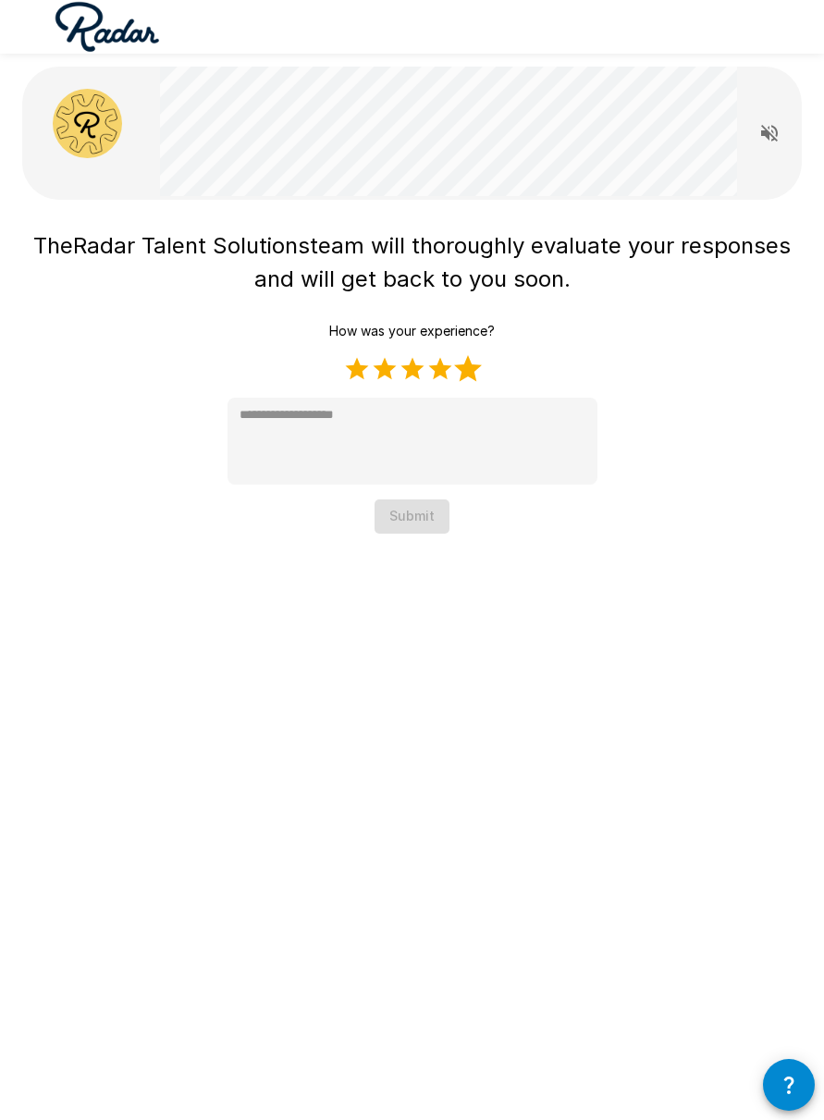
click at [470, 369] on label "5 Stars" at bounding box center [468, 369] width 28 height 28
type textarea "*"
click at [421, 510] on button "Submit" at bounding box center [412, 516] width 75 height 34
